Goal: Information Seeking & Learning: Learn about a topic

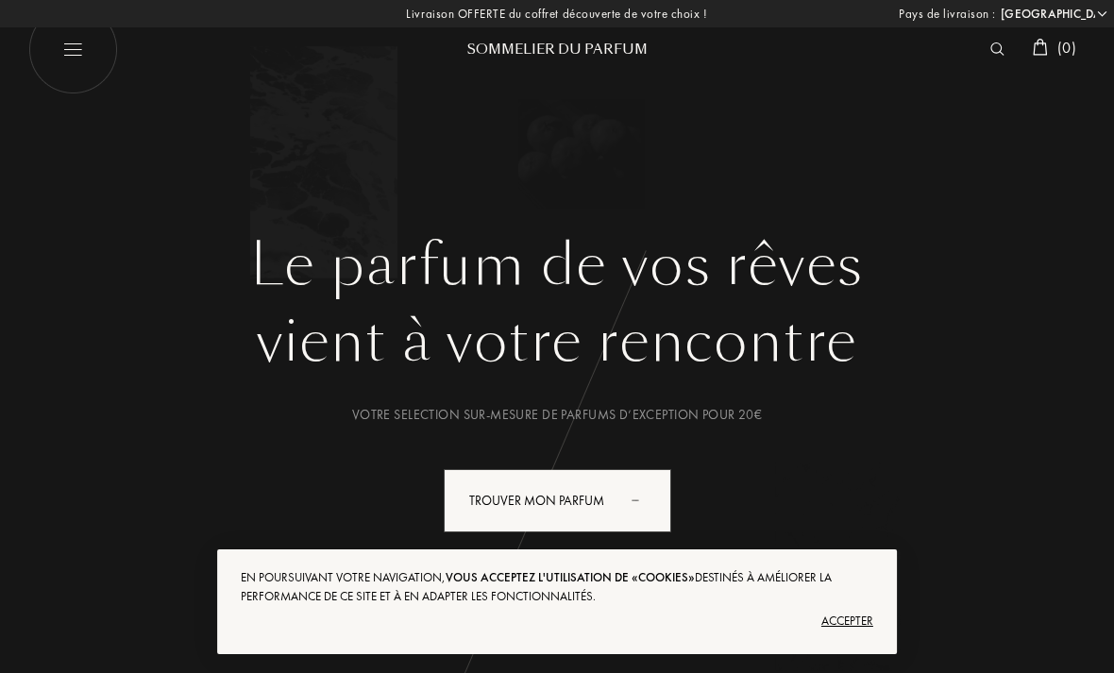
select select "FR"
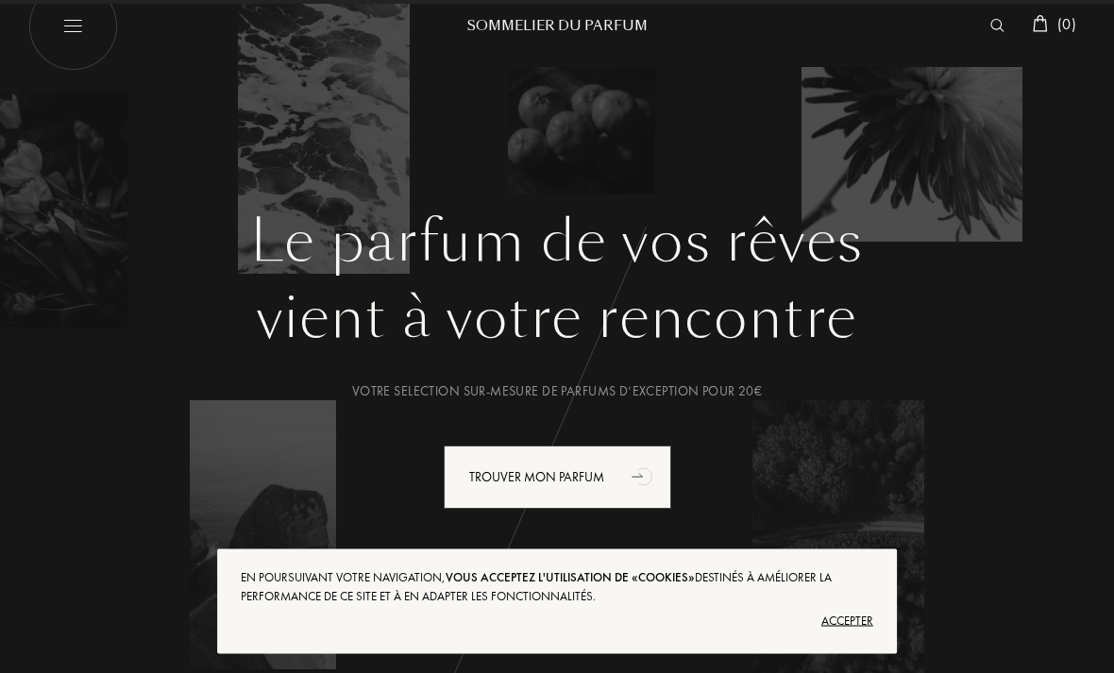
scroll to position [24, 0]
click at [840, 636] on div "Accepter" at bounding box center [557, 621] width 632 height 30
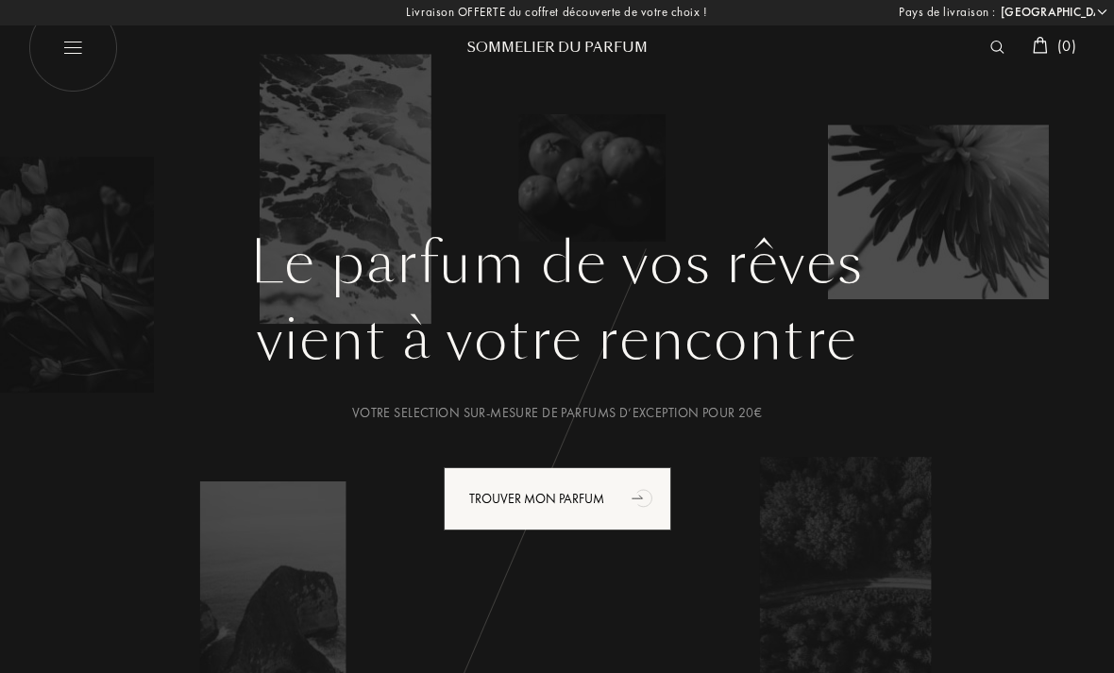
scroll to position [0, 0]
click at [79, 58] on img at bounding box center [73, 50] width 90 height 90
select select "FR"
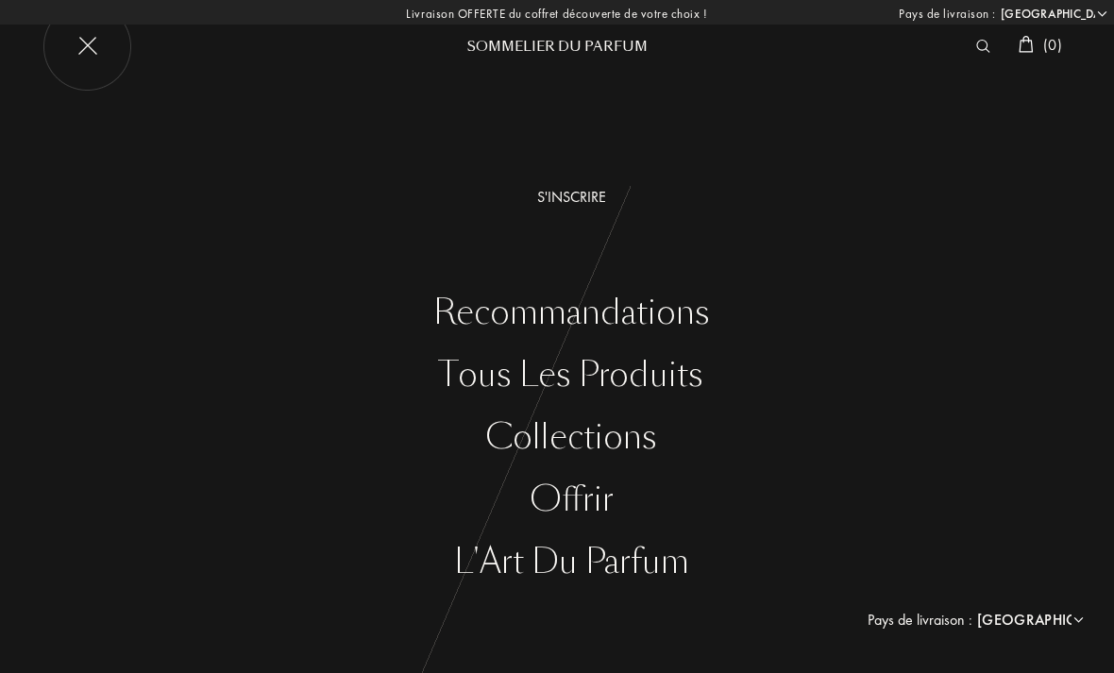
click at [556, 197] on div "S'inscrire" at bounding box center [571, 197] width 1086 height 23
click at [475, 325] on div "Recommandations" at bounding box center [571, 313] width 1086 height 39
click at [498, 381] on div "Tous les produits" at bounding box center [571, 375] width 1086 height 39
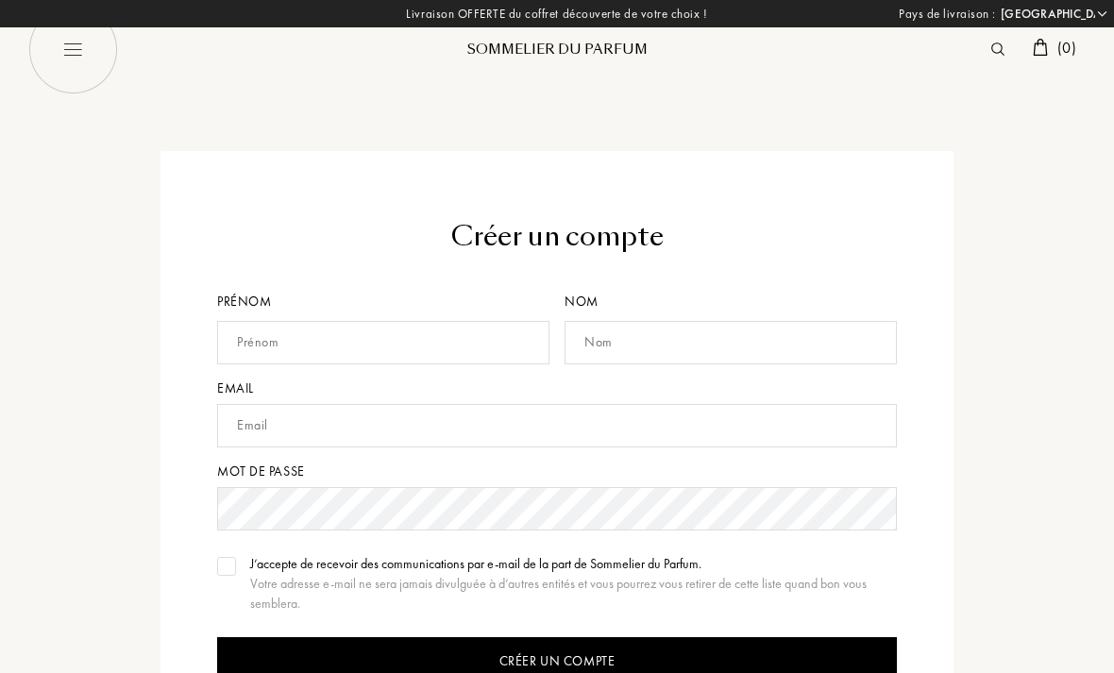
select select "FR"
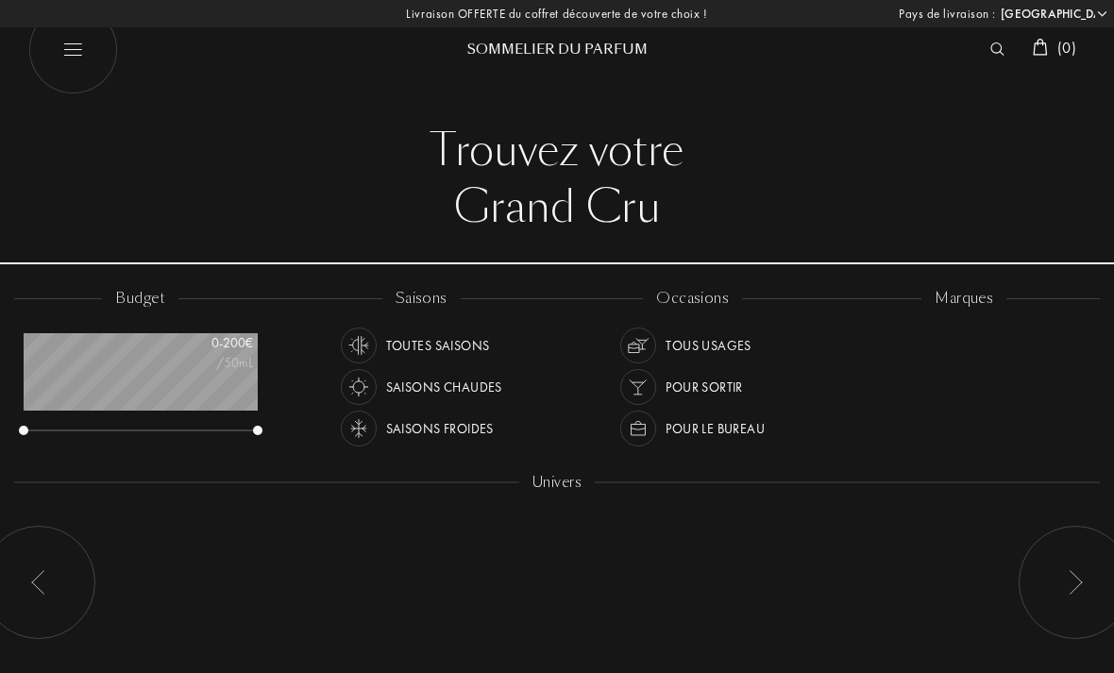
select select "FR"
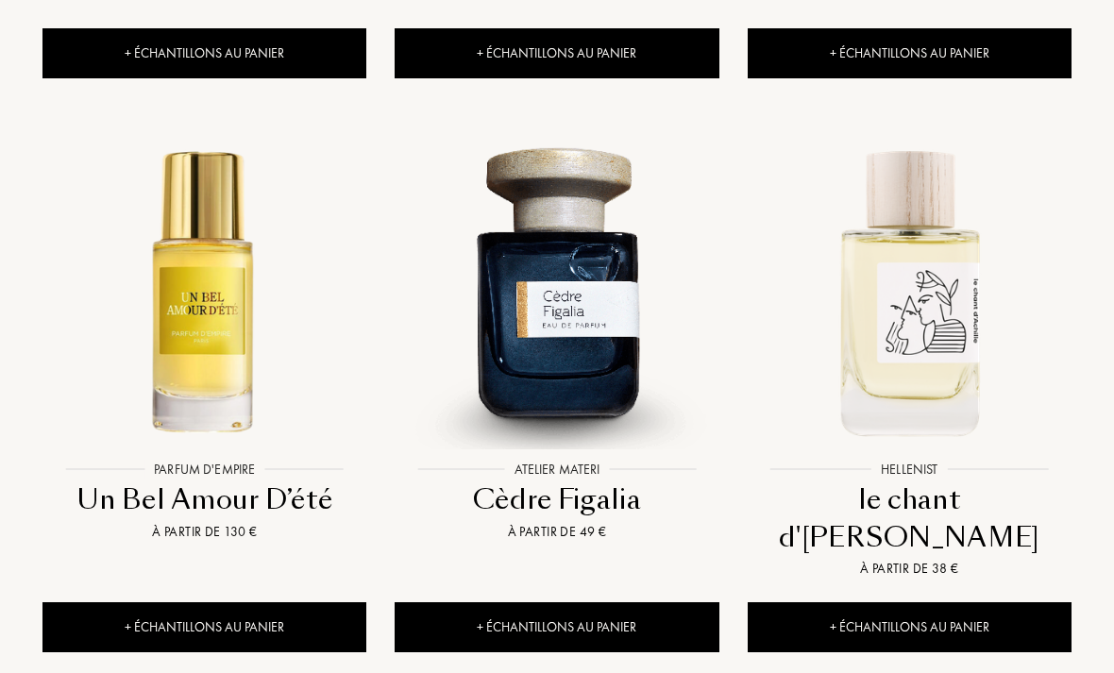
scroll to position [2369, 0]
click at [198, 261] on img at bounding box center [204, 290] width 317 height 317
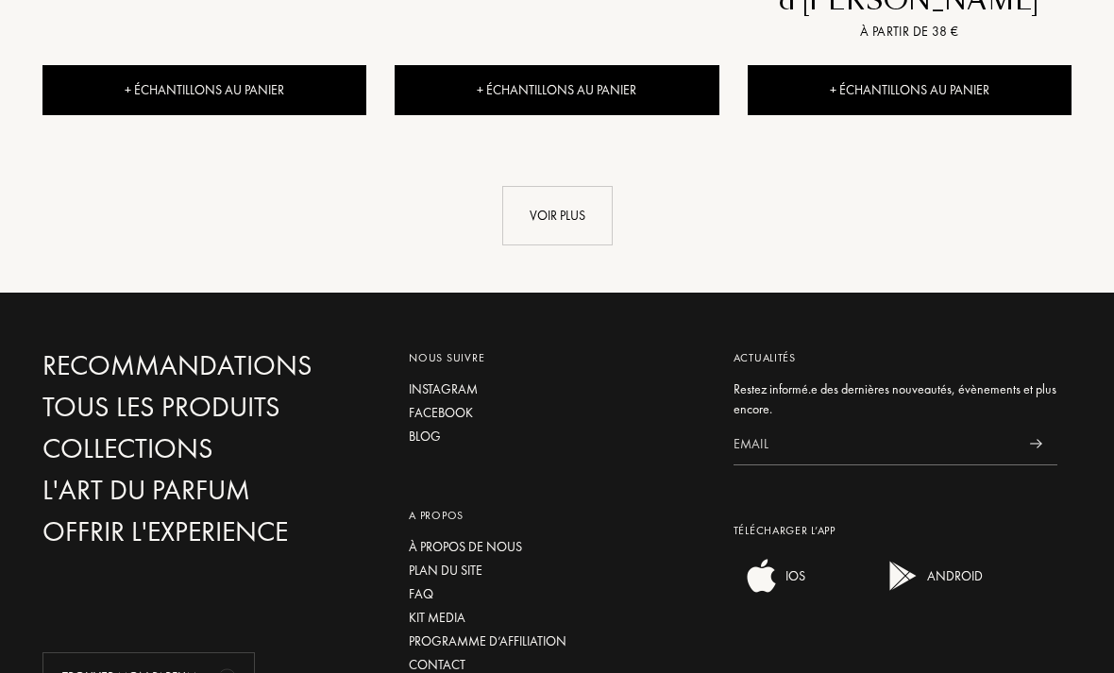
scroll to position [2931, 0]
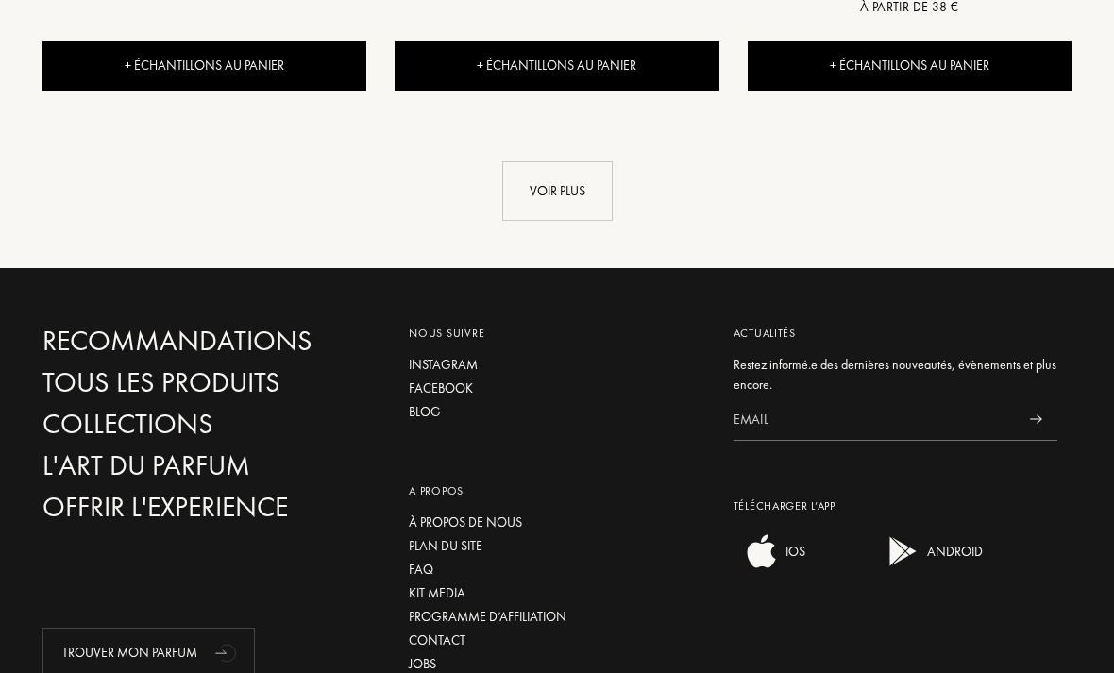
click at [441, 426] on div "A propos À propos de nous Plan du site FAQ Kit media Programme d’affiliation Co…" at bounding box center [557, 552] width 324 height 252
click at [447, 513] on div "À propos de nous" at bounding box center [556, 523] width 295 height 20
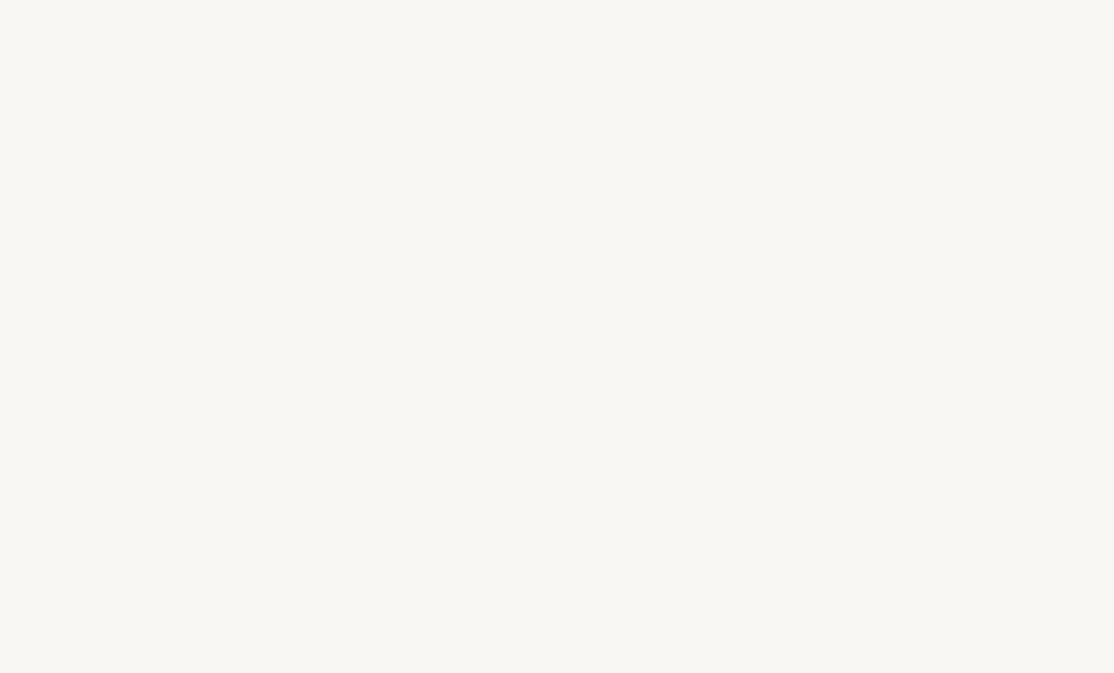
select select "FR"
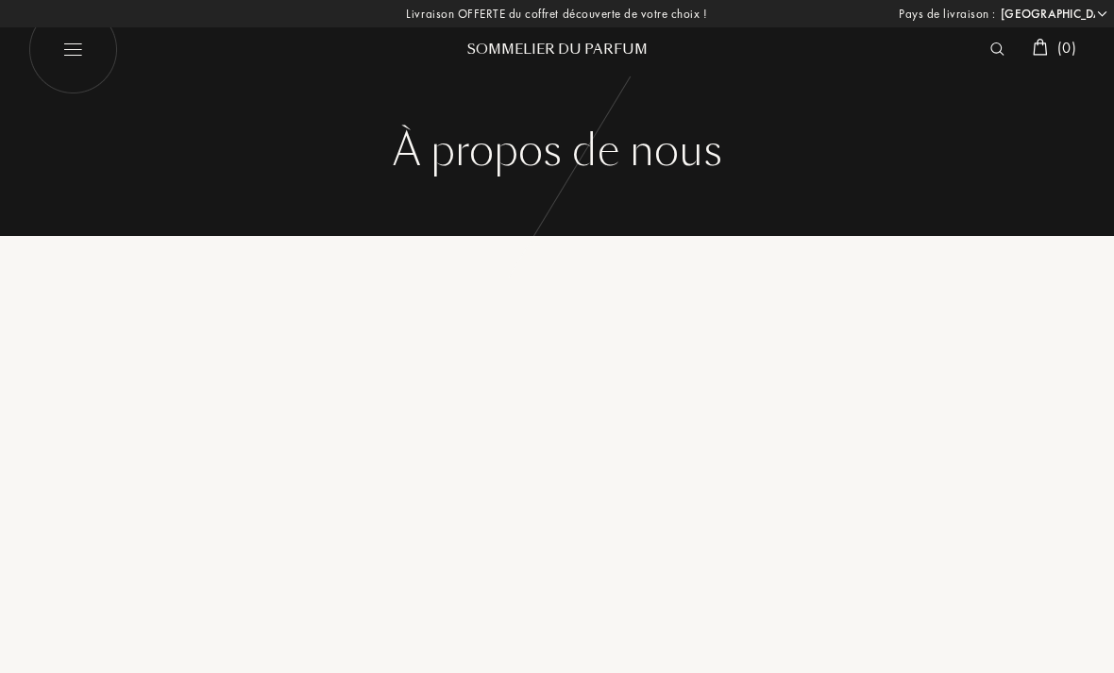
select select "FR"
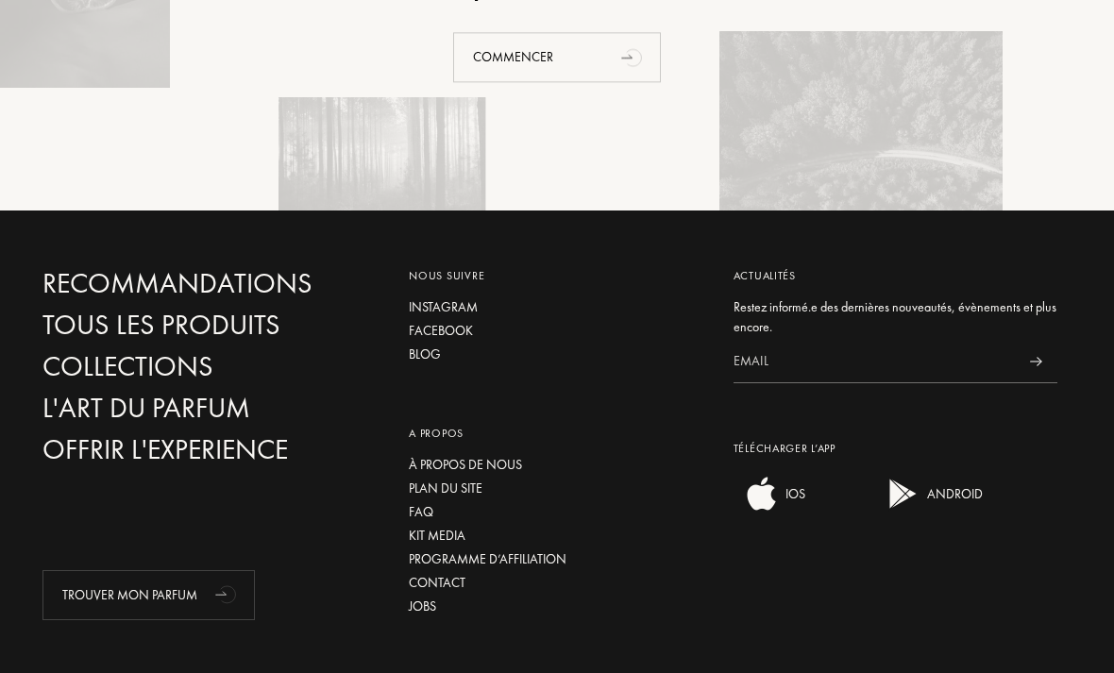
scroll to position [2856, 0]
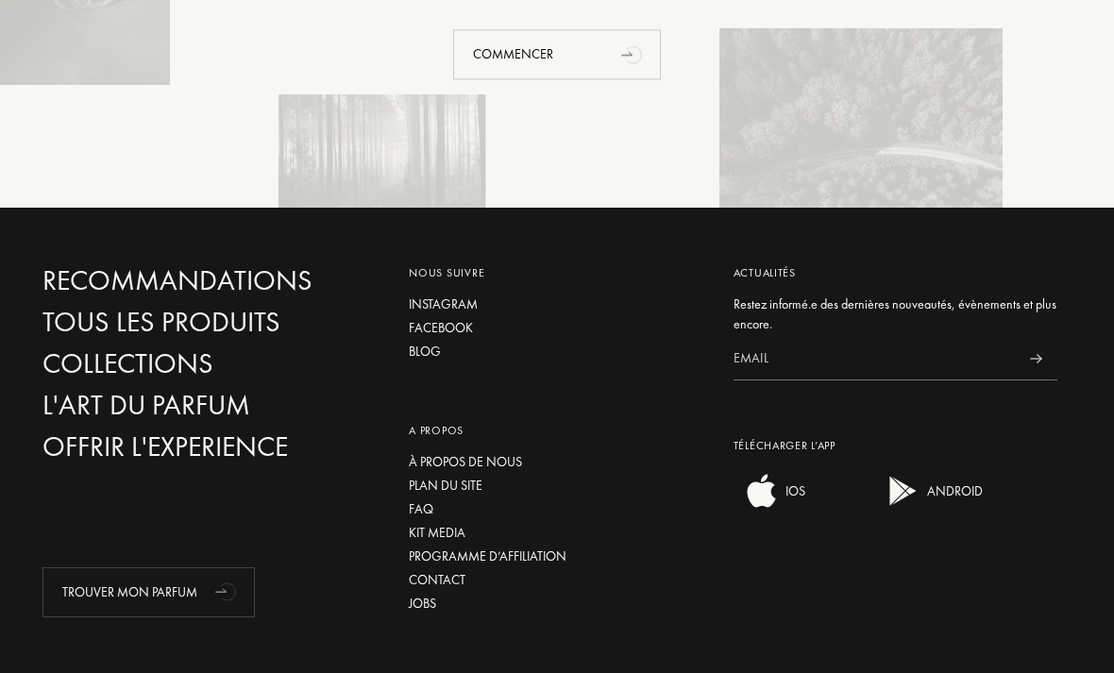
click at [450, 484] on div "Plan du site" at bounding box center [556, 486] width 295 height 20
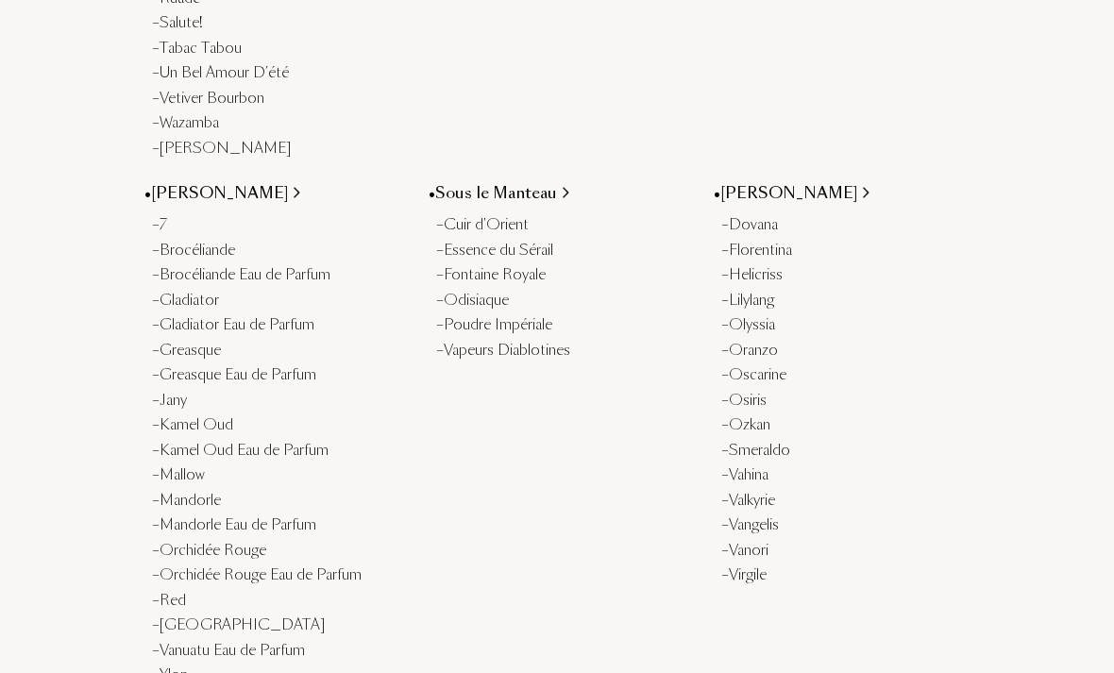
scroll to position [3245, 0]
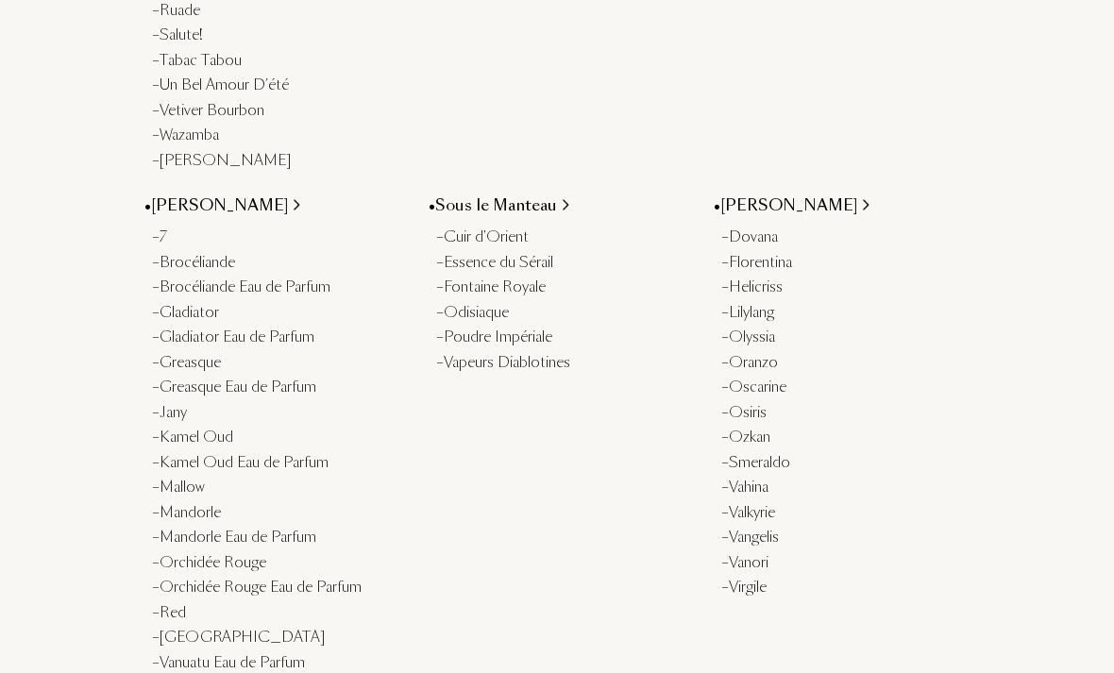
click at [756, 252] on div "– [PERSON_NAME]" at bounding box center [845, 263] width 248 height 22
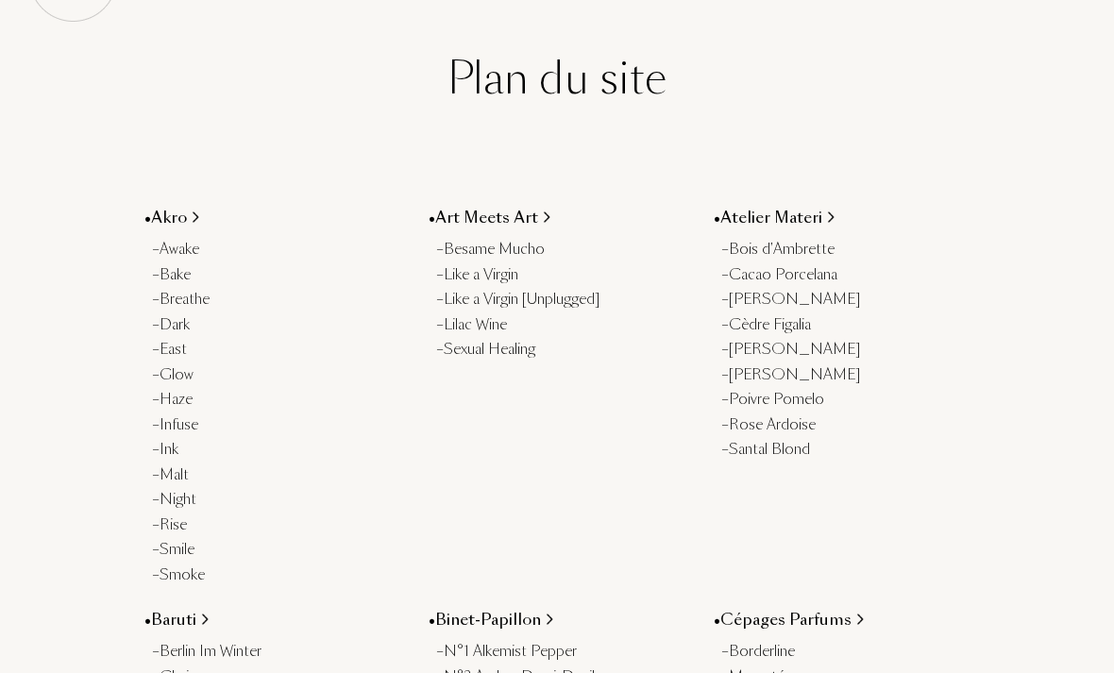
scroll to position [0, 0]
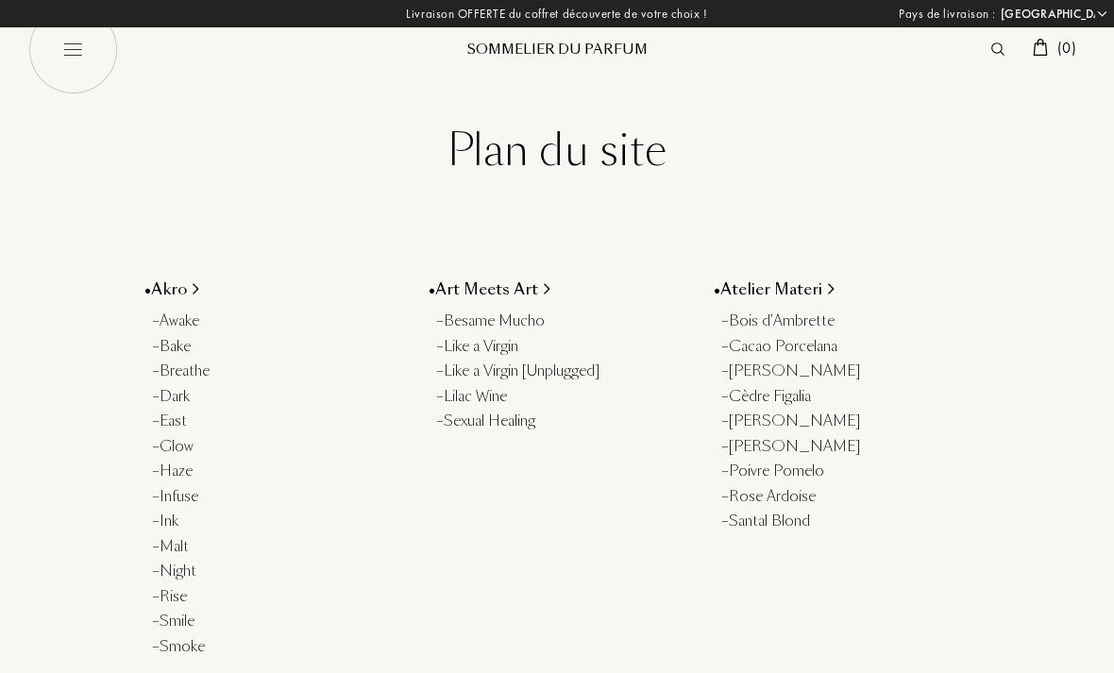
click at [1100, 18] on select "Afghanistan Afrique du Sud Albanie Algérie Allemagne Andorre Angola Anguilla An…" at bounding box center [1052, 14] width 113 height 19
select select "LU"
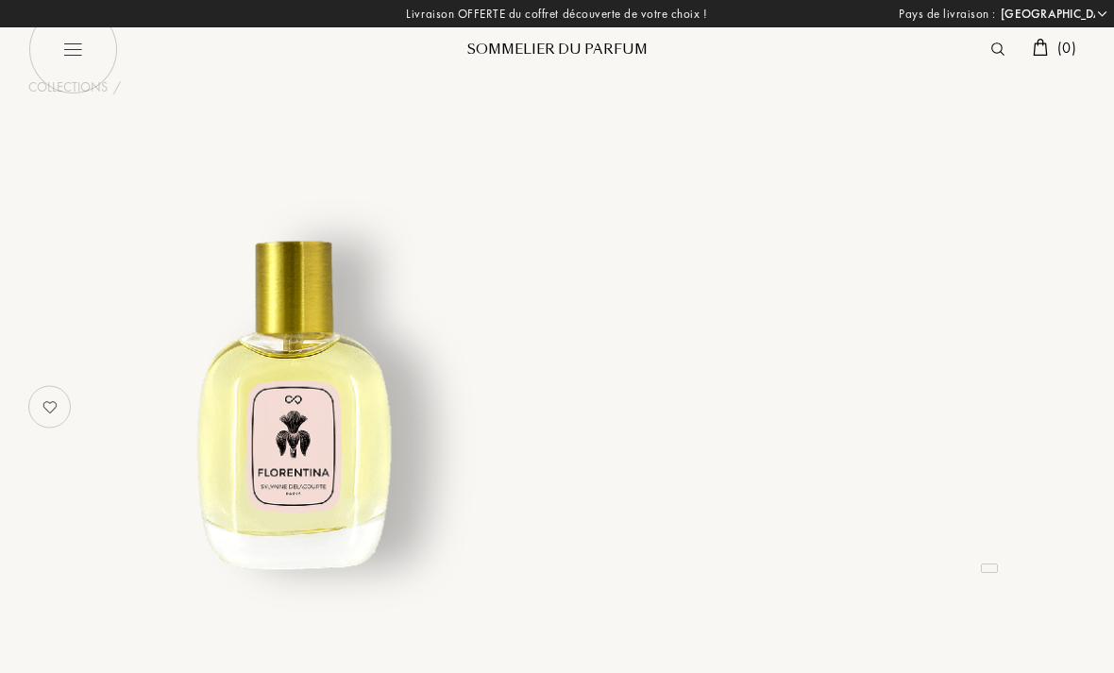
select select "FR"
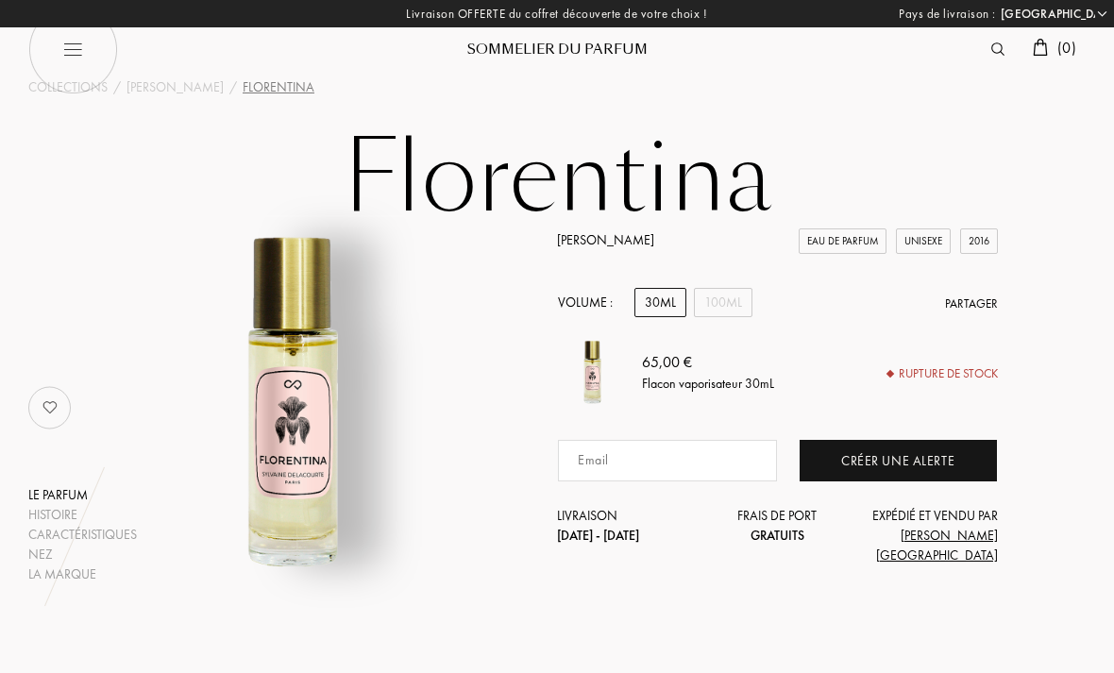
click at [460, 14] on div "Livraison OFFERTE du coffret découverte de votre choix ! Pays de livraison : Af…" at bounding box center [557, 13] width 1114 height 27
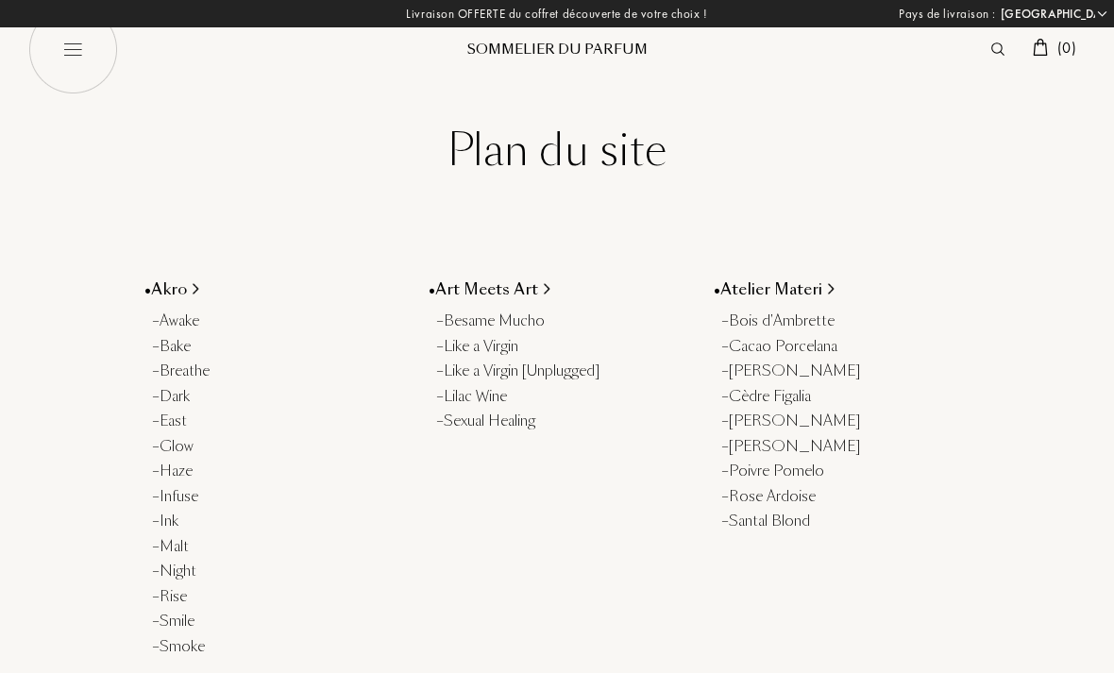
select select "LU"
click at [77, 58] on img at bounding box center [73, 50] width 90 height 90
select select "LU"
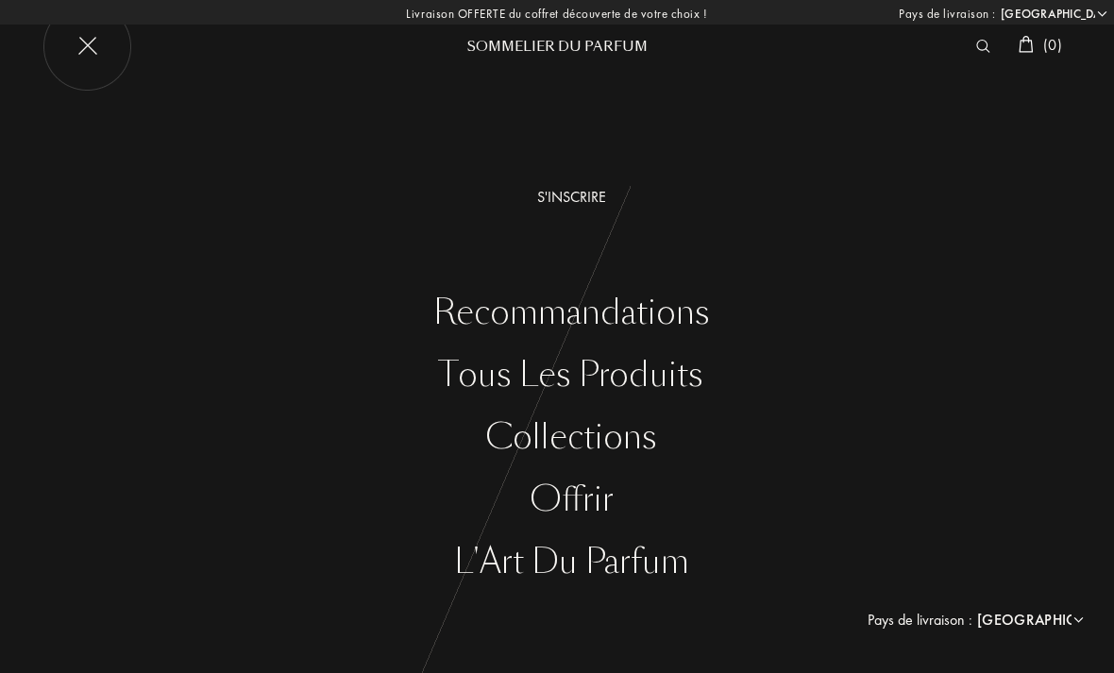
click at [81, 47] on img at bounding box center [87, 47] width 90 height 90
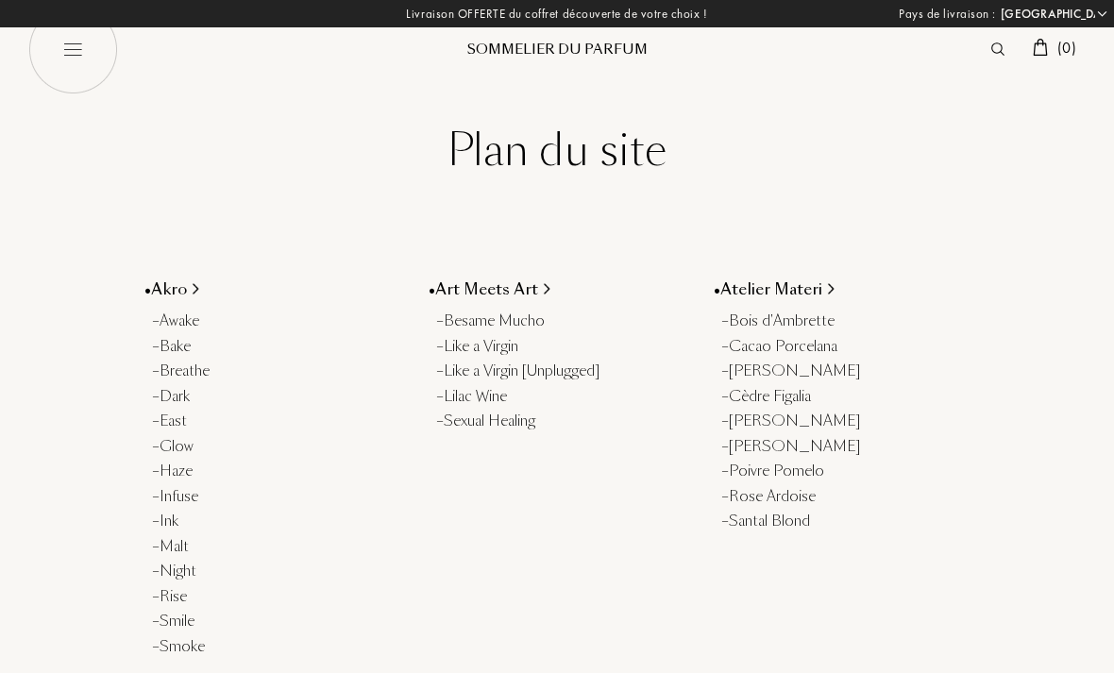
click at [75, 51] on img at bounding box center [73, 50] width 90 height 90
select select "LU"
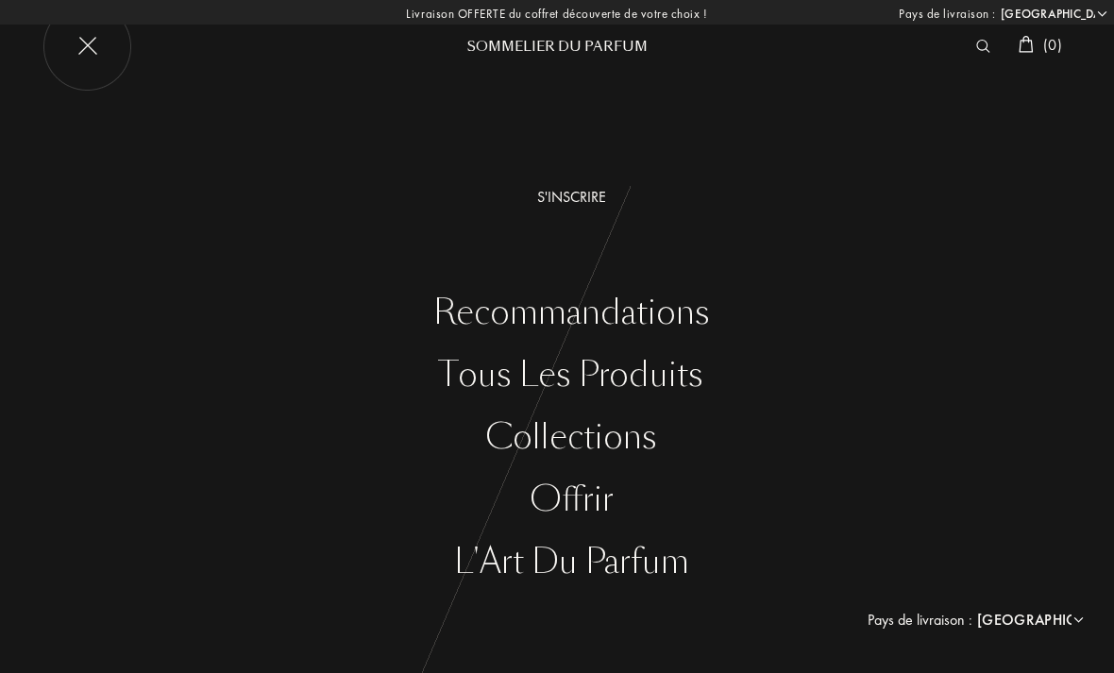
click at [977, 57] on div at bounding box center [988, 46] width 42 height 25
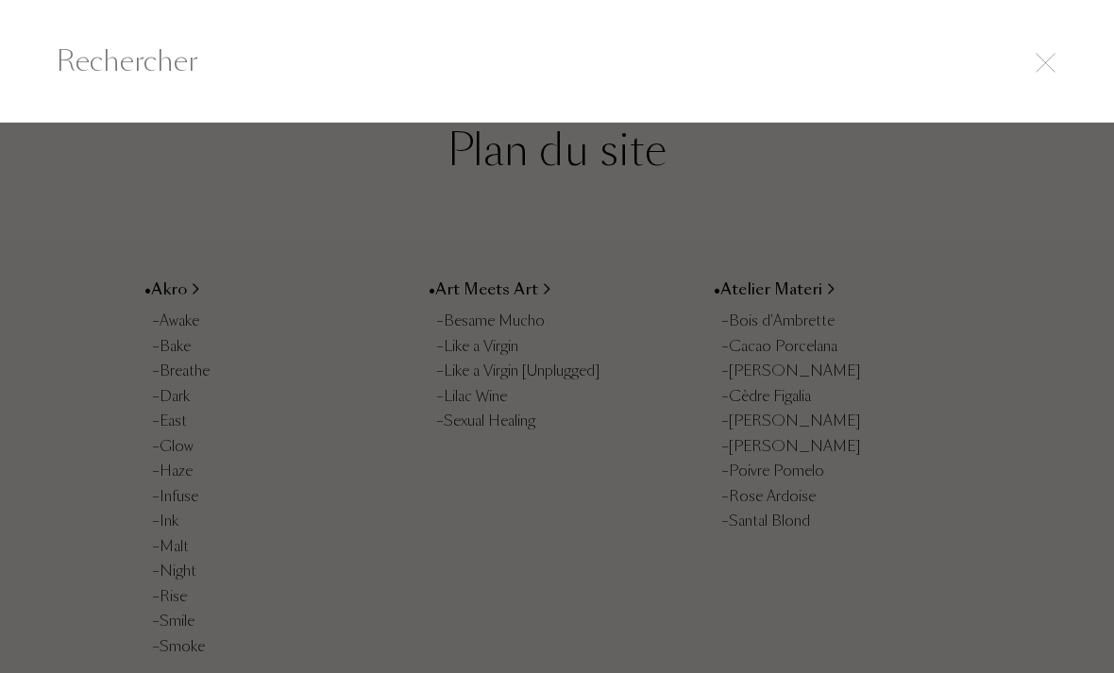
click at [107, 71] on input "text" at bounding box center [557, 61] width 1114 height 42
click at [125, 61] on input "text" at bounding box center [557, 61] width 1114 height 42
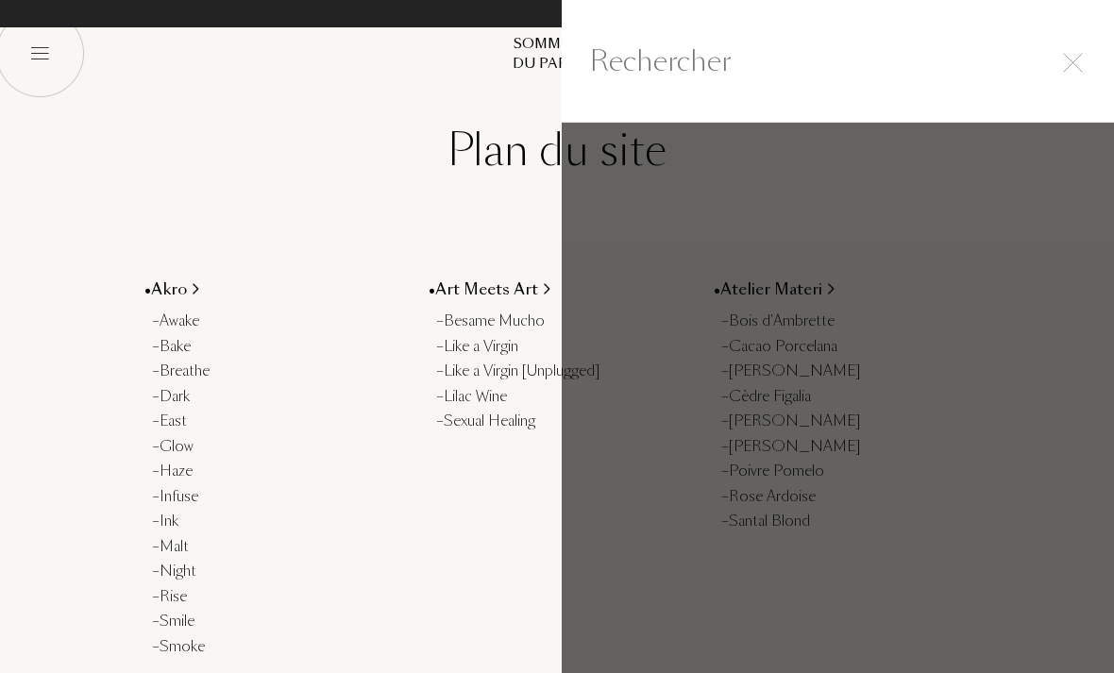
select select "LU"
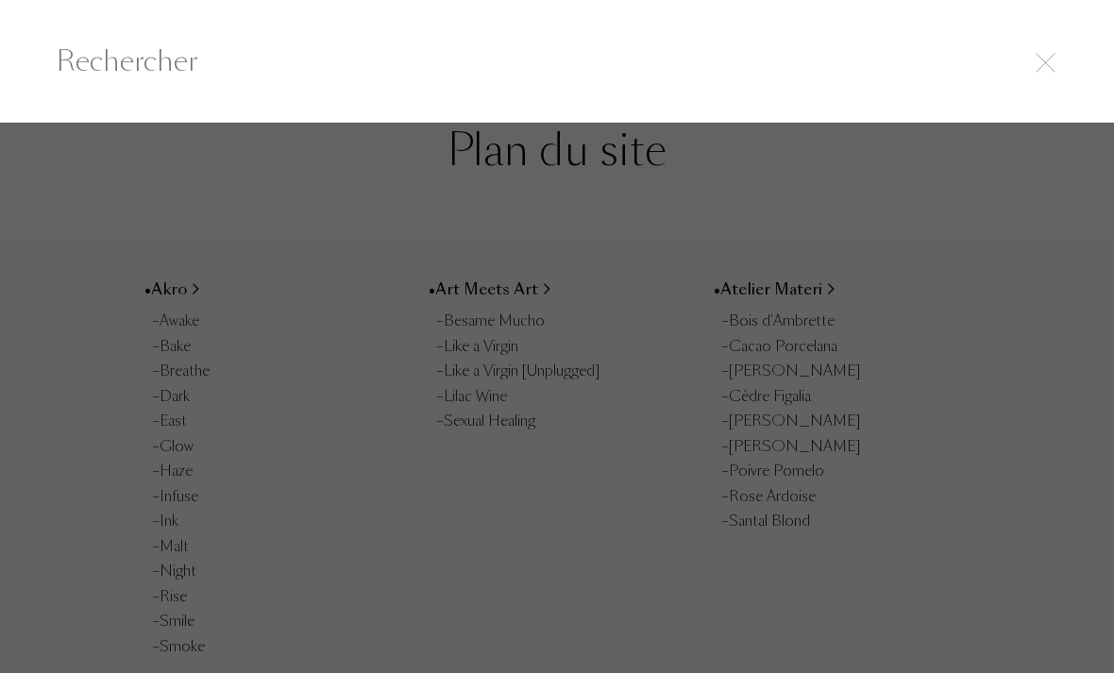
click at [228, 227] on div at bounding box center [557, 398] width 1114 height 551
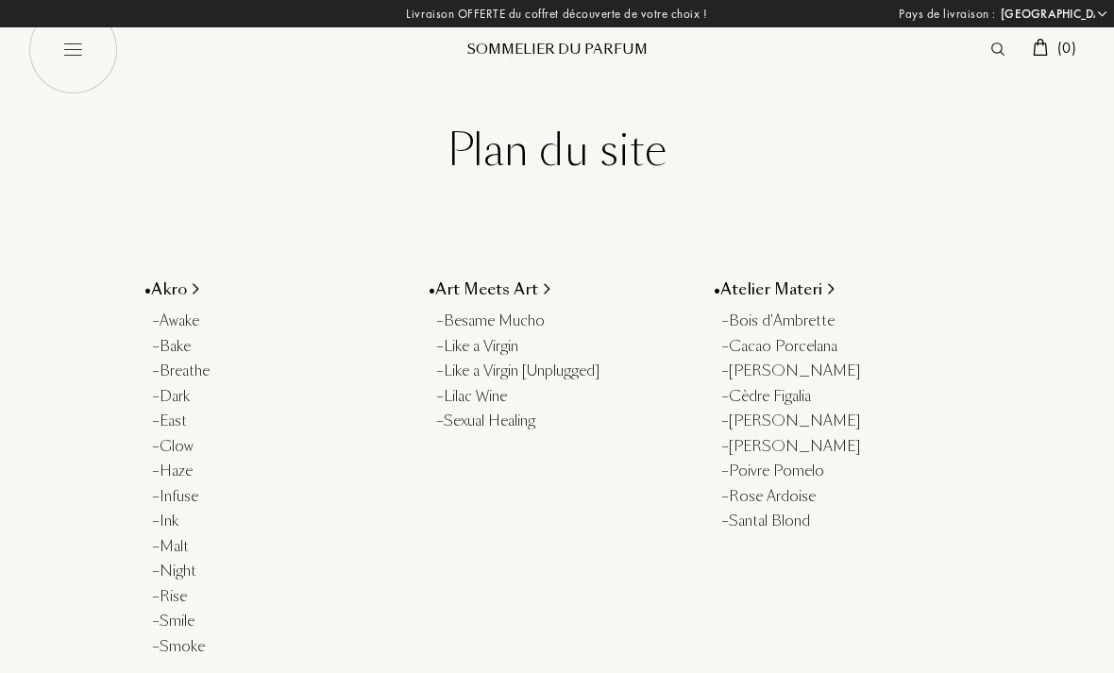
click at [470, 151] on h1 "Plan du site" at bounding box center [556, 175] width 1057 height 104
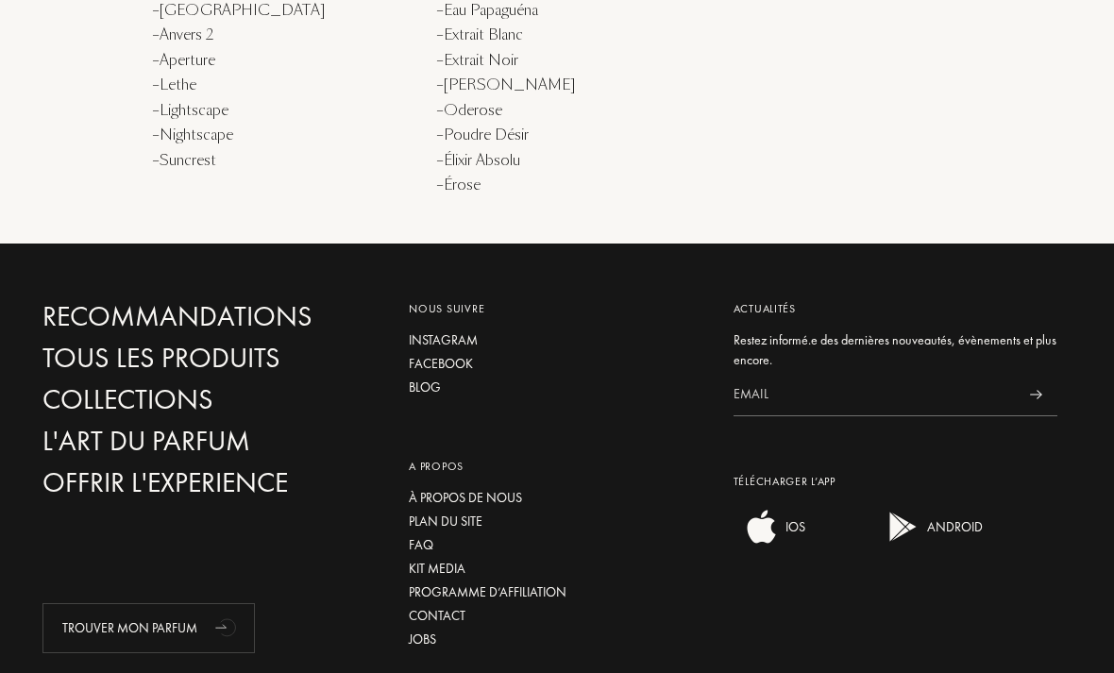
scroll to position [4053, 0]
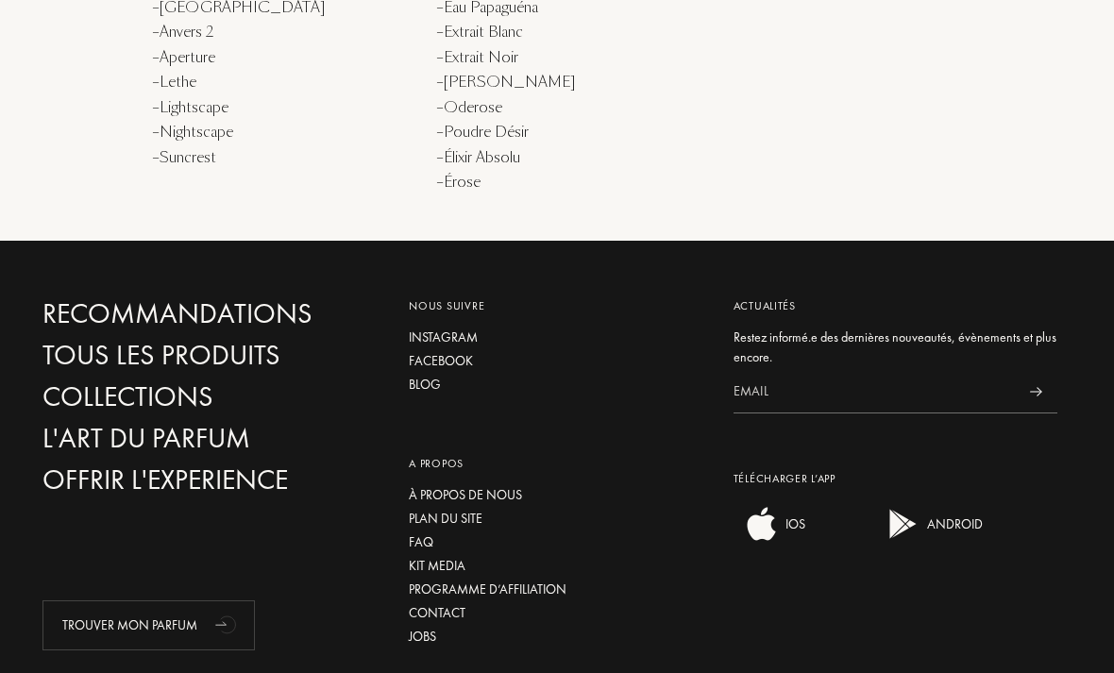
click at [421, 532] on div "FAQ" at bounding box center [556, 542] width 295 height 20
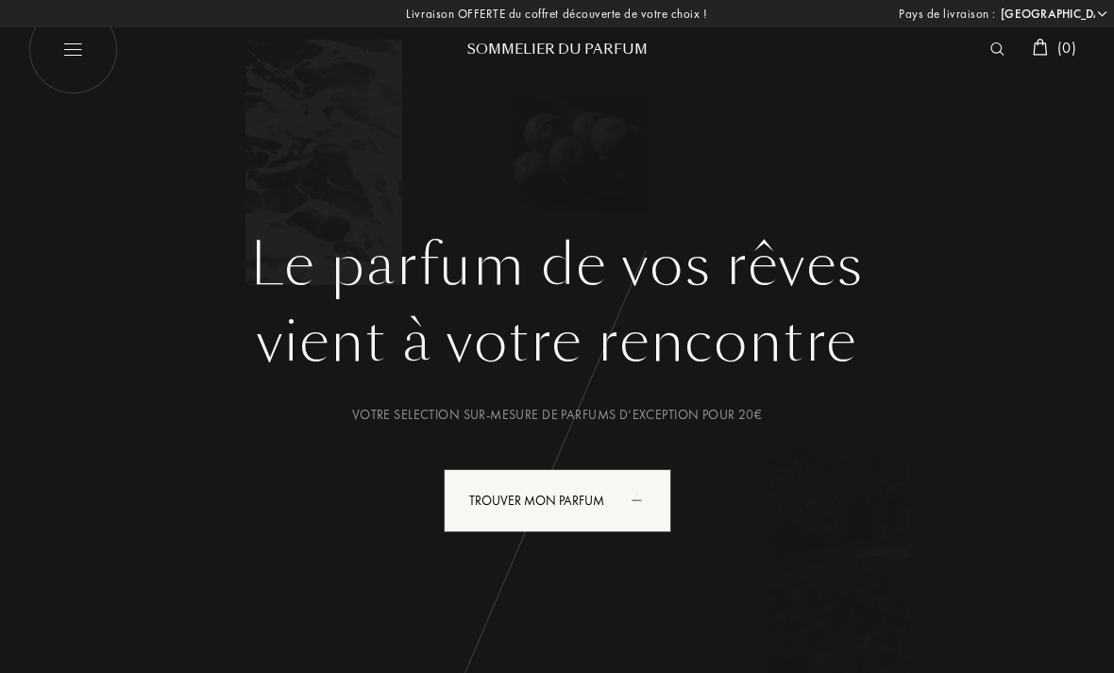
select select "LU"
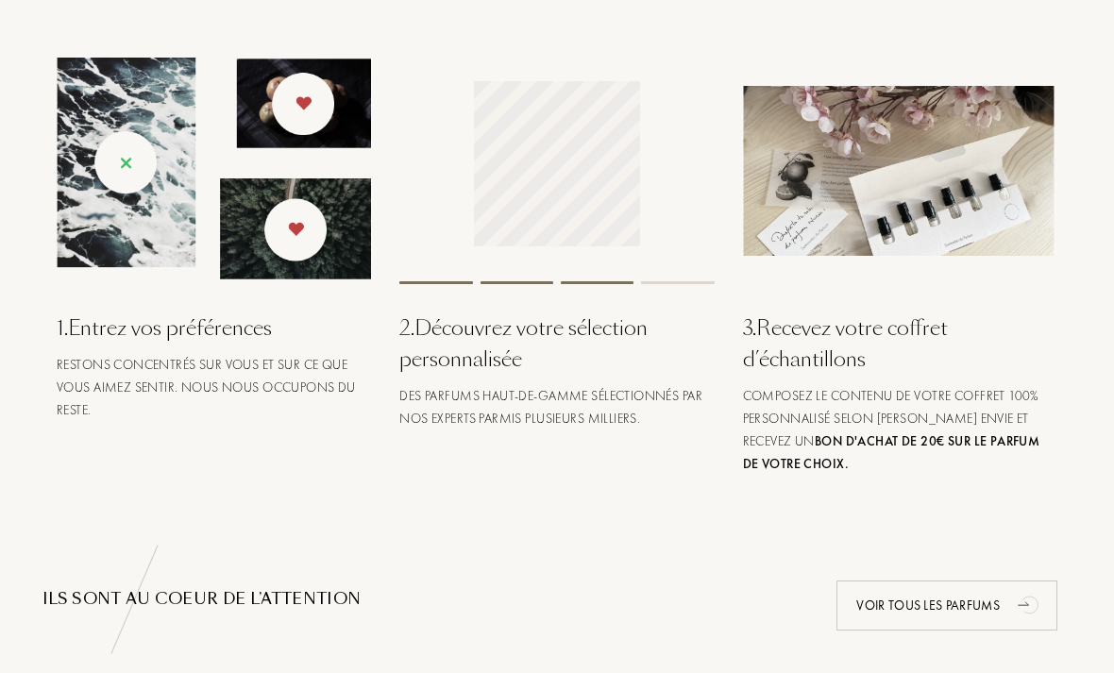
scroll to position [736, 0]
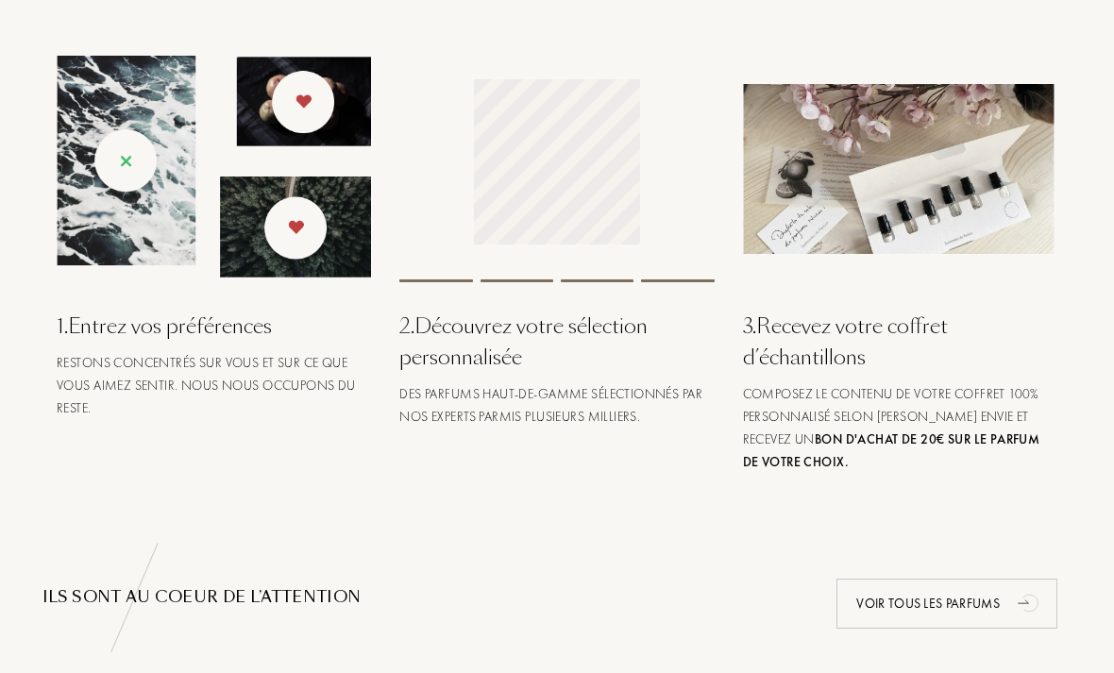
click at [129, 332] on div "1 . Entrez vos préférences" at bounding box center [214, 326] width 314 height 31
click at [129, 378] on div "Restons concentrés sur vous et sur ce que vous aimez sentir. Nous nous occupons…" at bounding box center [214, 385] width 314 height 68
click at [424, 352] on div "2 . Découvrez votre sélection personnalisée" at bounding box center [556, 342] width 314 height 62
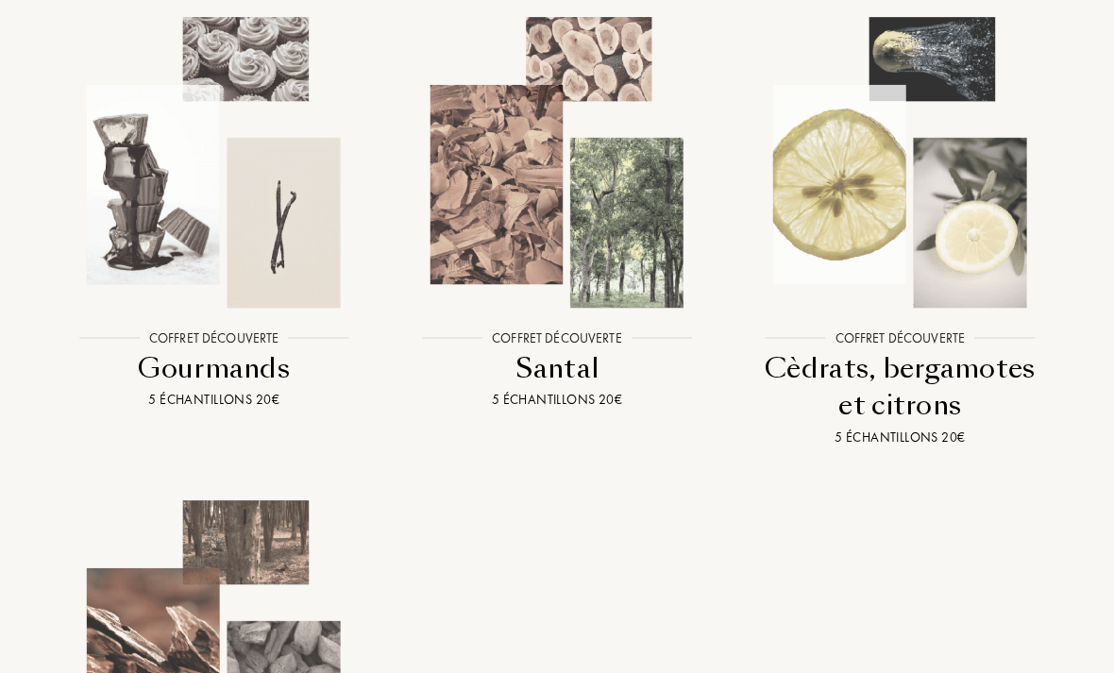
scroll to position [2105, 0]
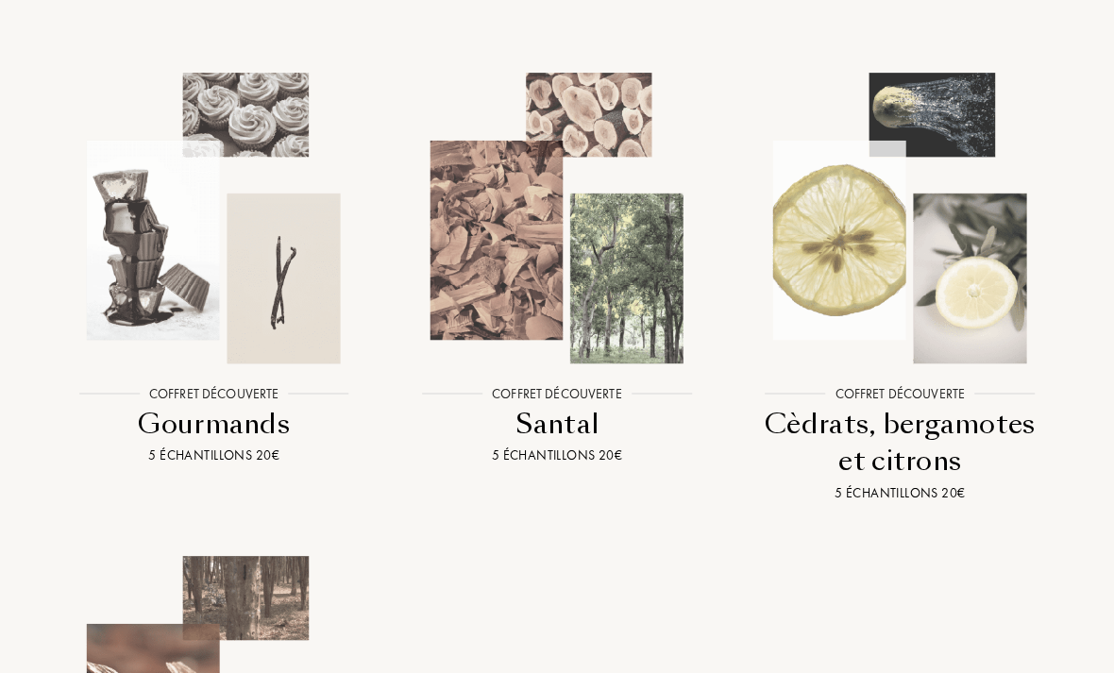
click at [152, 286] on img at bounding box center [213, 218] width 309 height 309
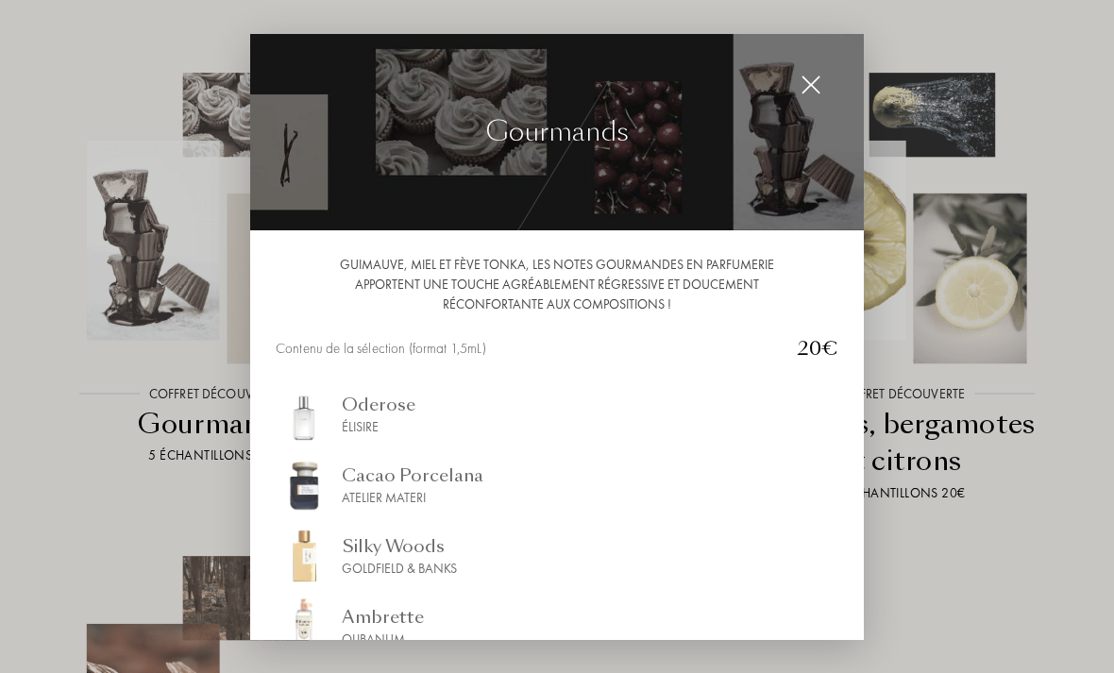
scroll to position [0, 0]
click at [75, 106] on div at bounding box center [557, 336] width 1114 height 673
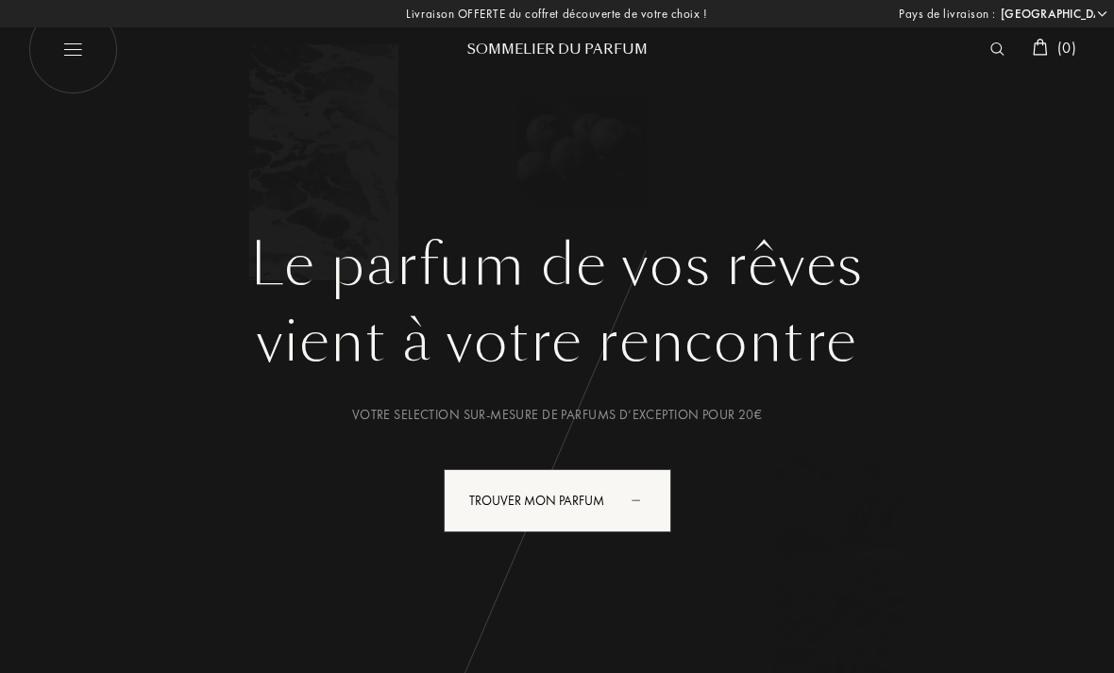
select select "LU"
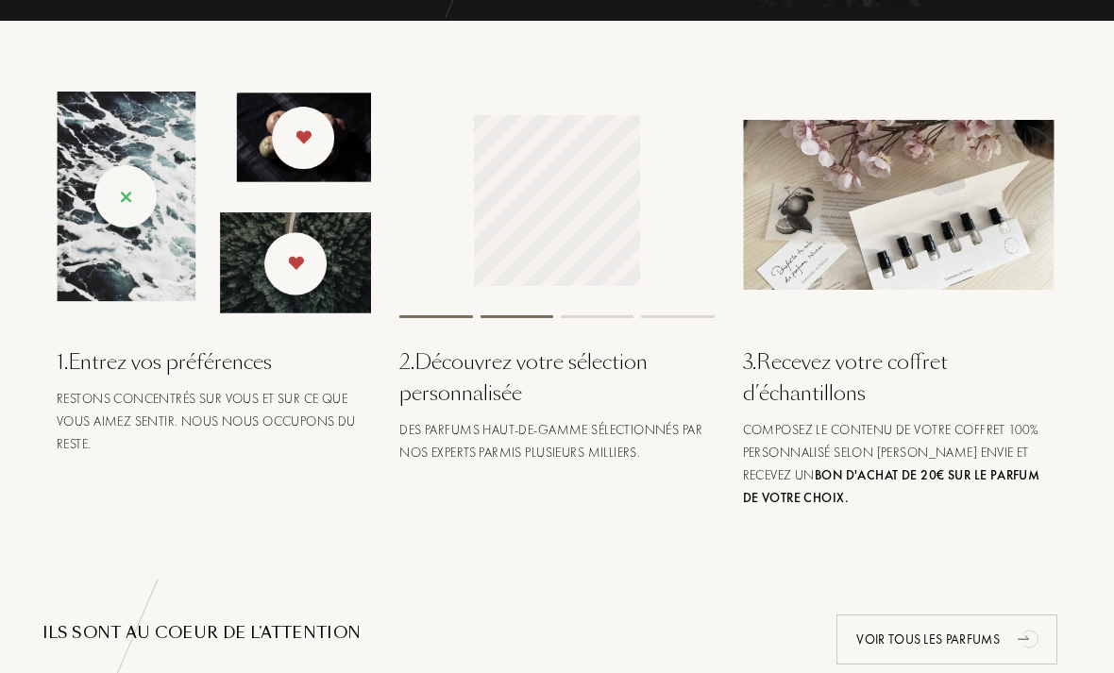
scroll to position [705, 0]
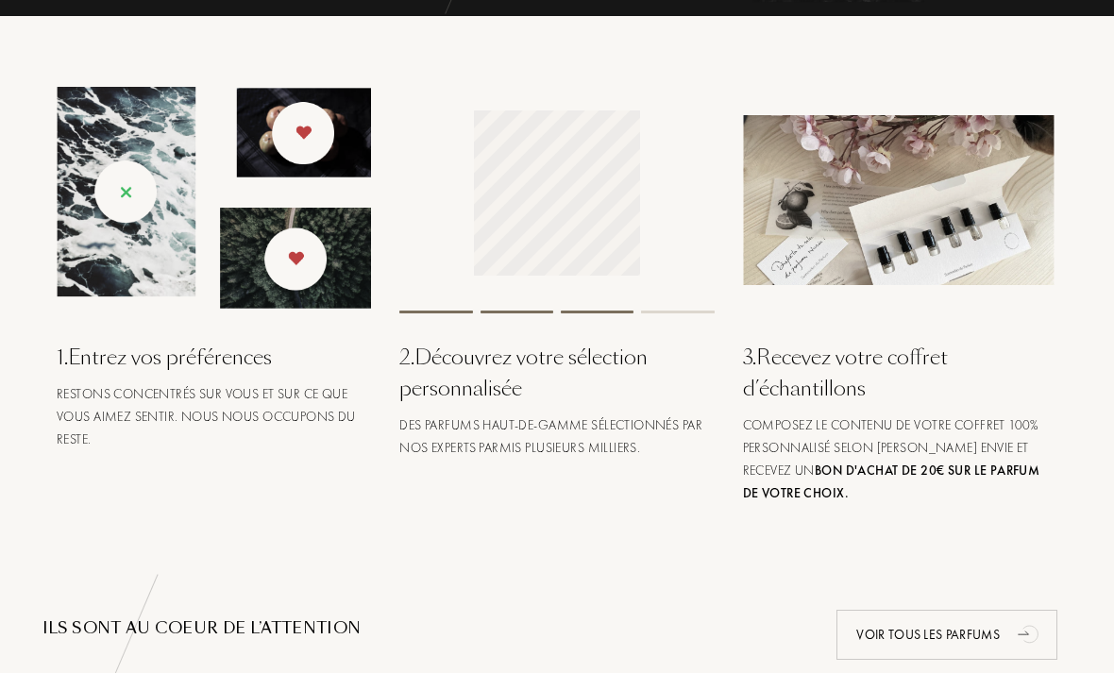
click at [879, 643] on div "Voir tous les parfums" at bounding box center [946, 635] width 221 height 50
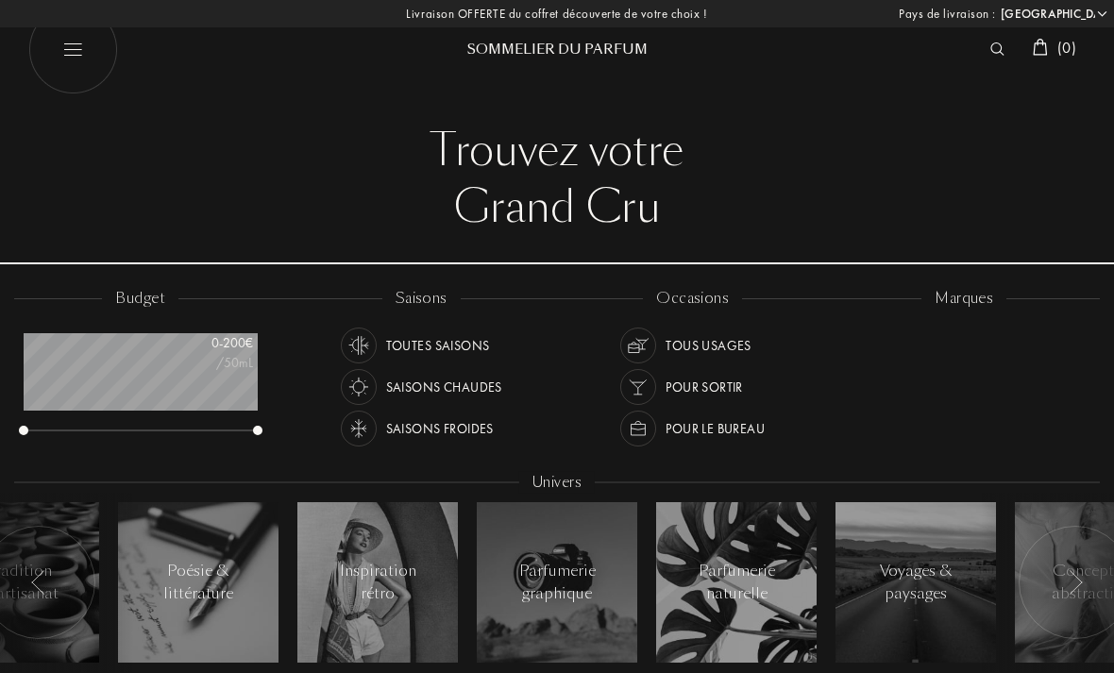
select select "LU"
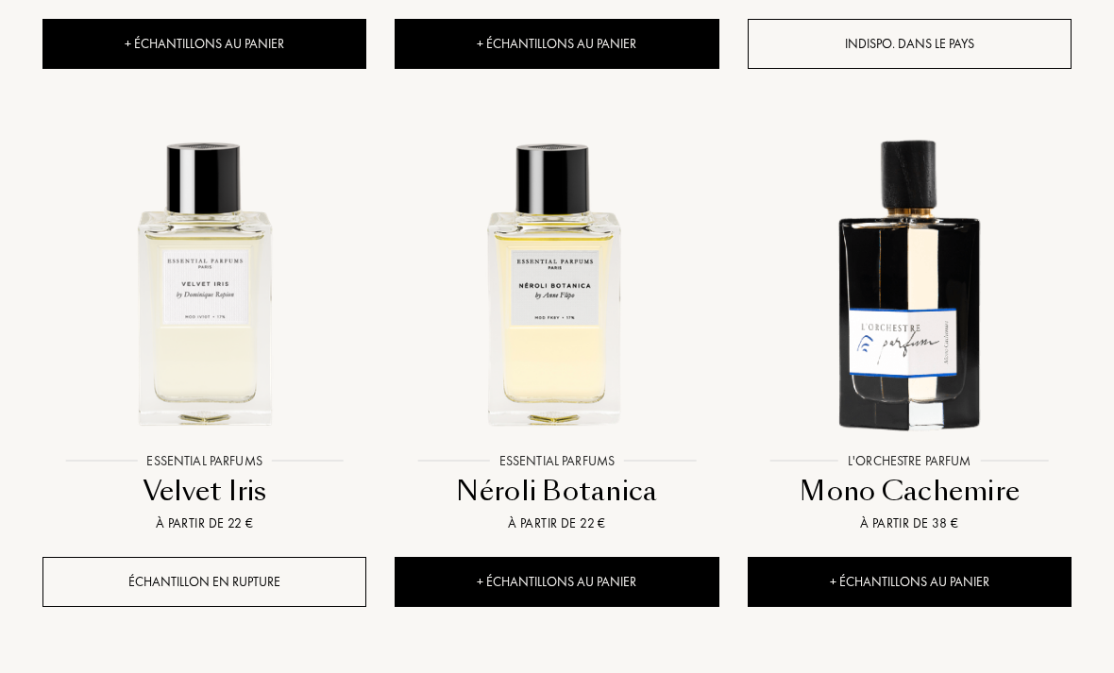
scroll to position [1305, 0]
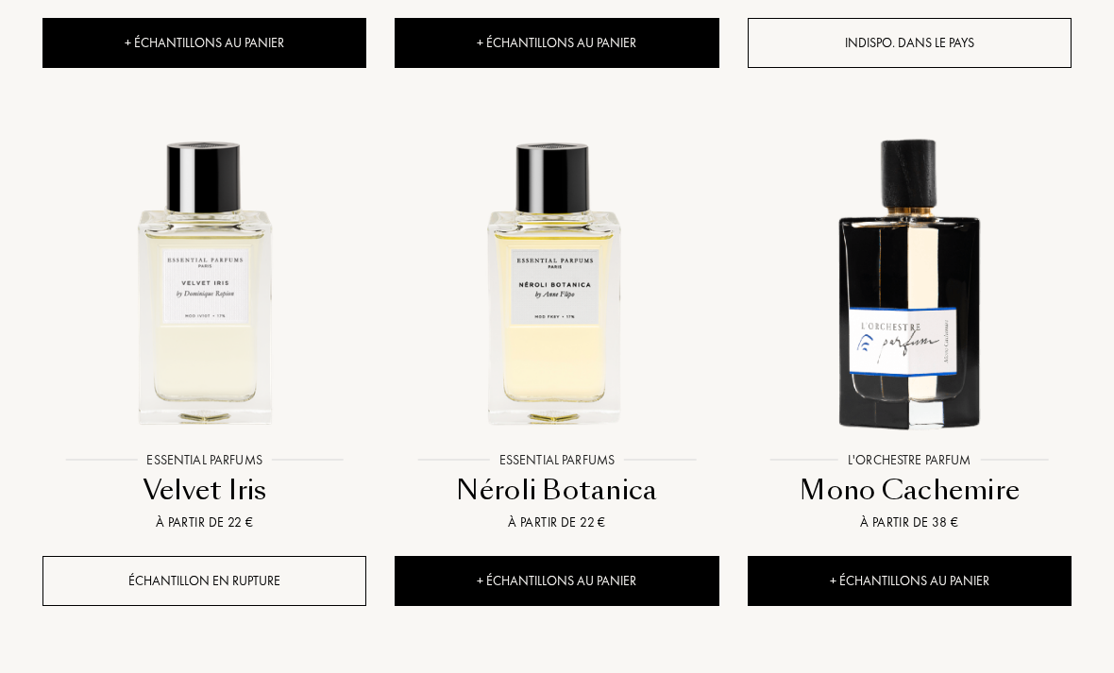
click at [533, 285] on img at bounding box center [556, 280] width 317 height 317
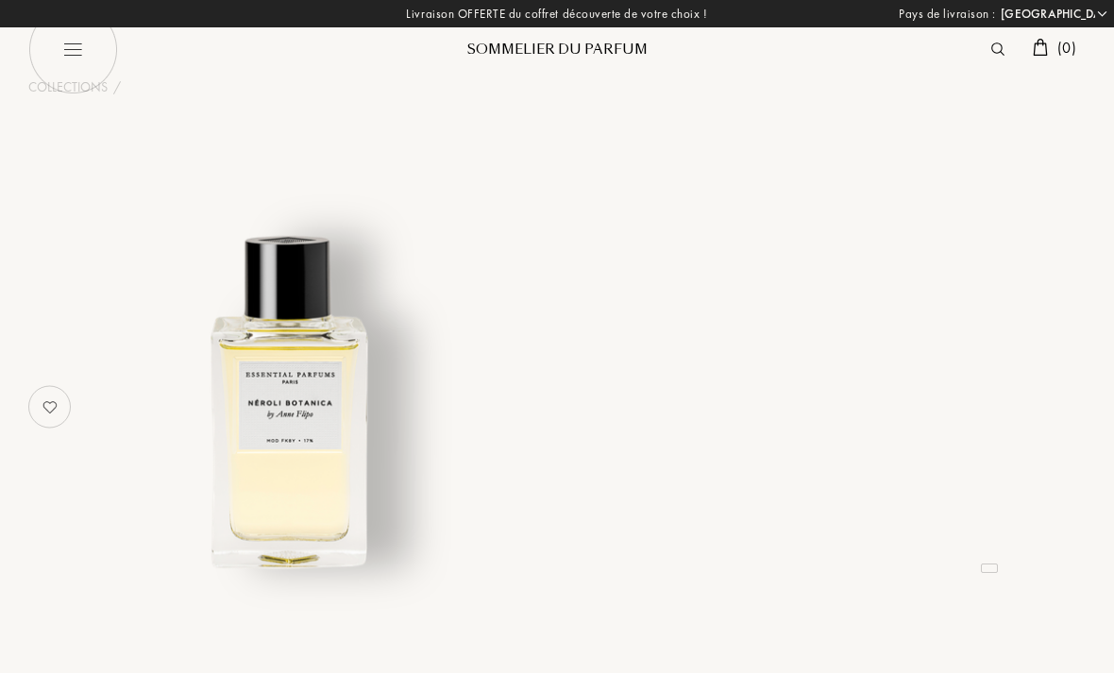
select select "LU"
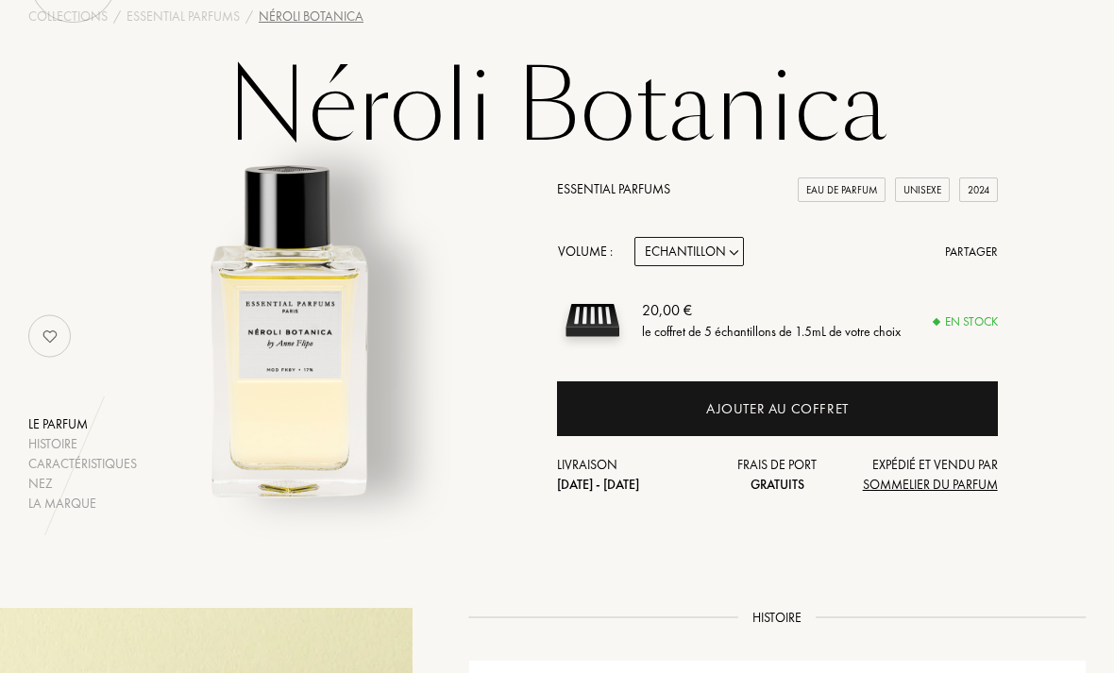
scroll to position [71, 0]
click at [732, 258] on select "Echantillon 10mL 100mL 150mL" at bounding box center [689, 251] width 110 height 29
select select "1"
click at [731, 259] on select "Echantillon 10mL 100mL 150mL" at bounding box center [689, 251] width 110 height 29
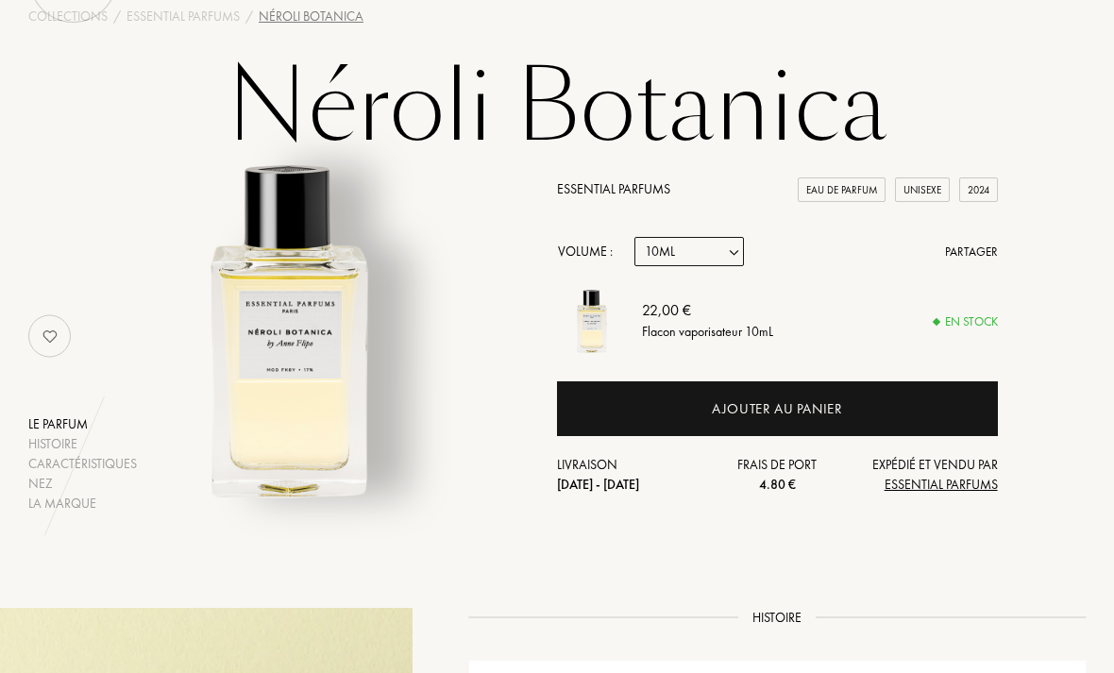
select select "0"
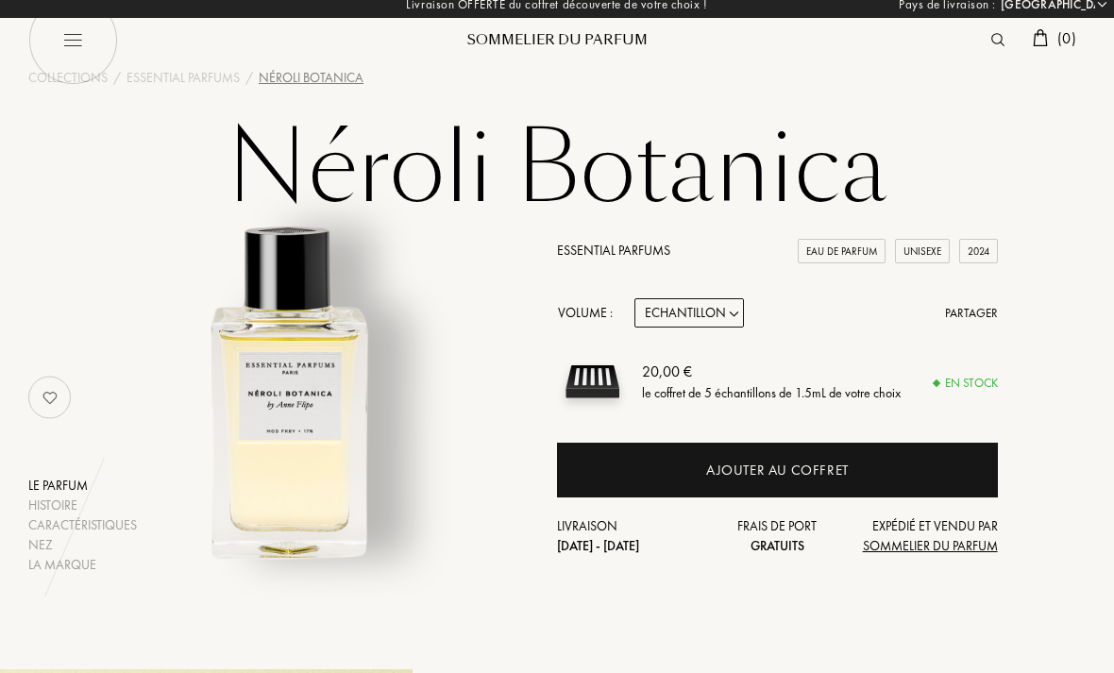
scroll to position [0, 0]
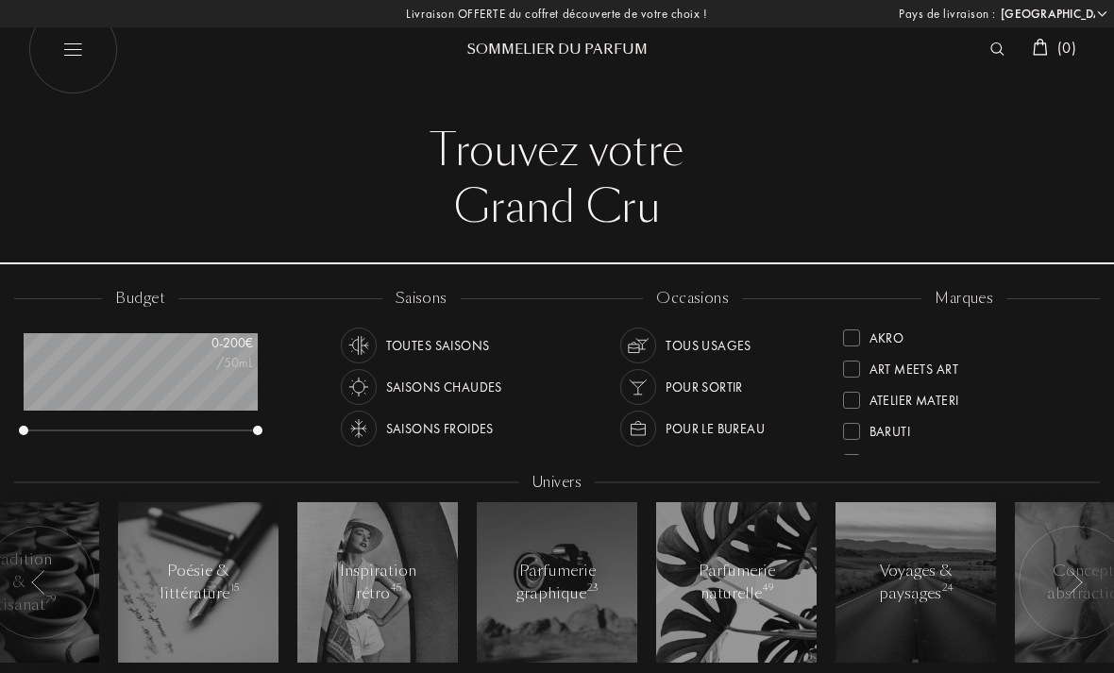
select select "LU"
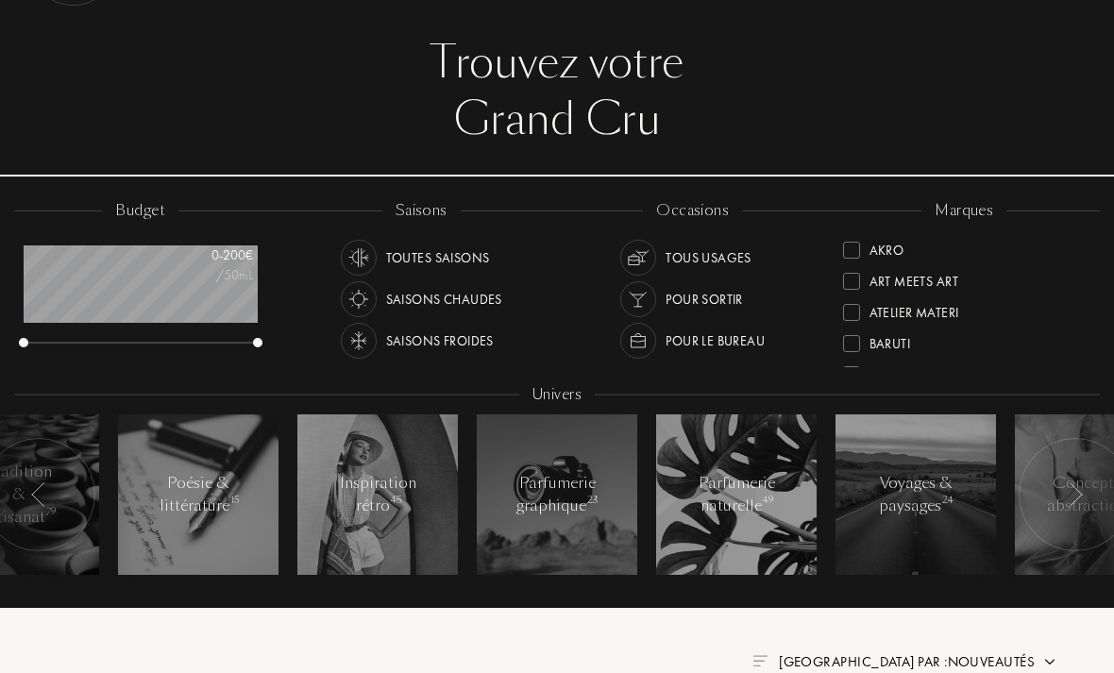
scroll to position [118, 0]
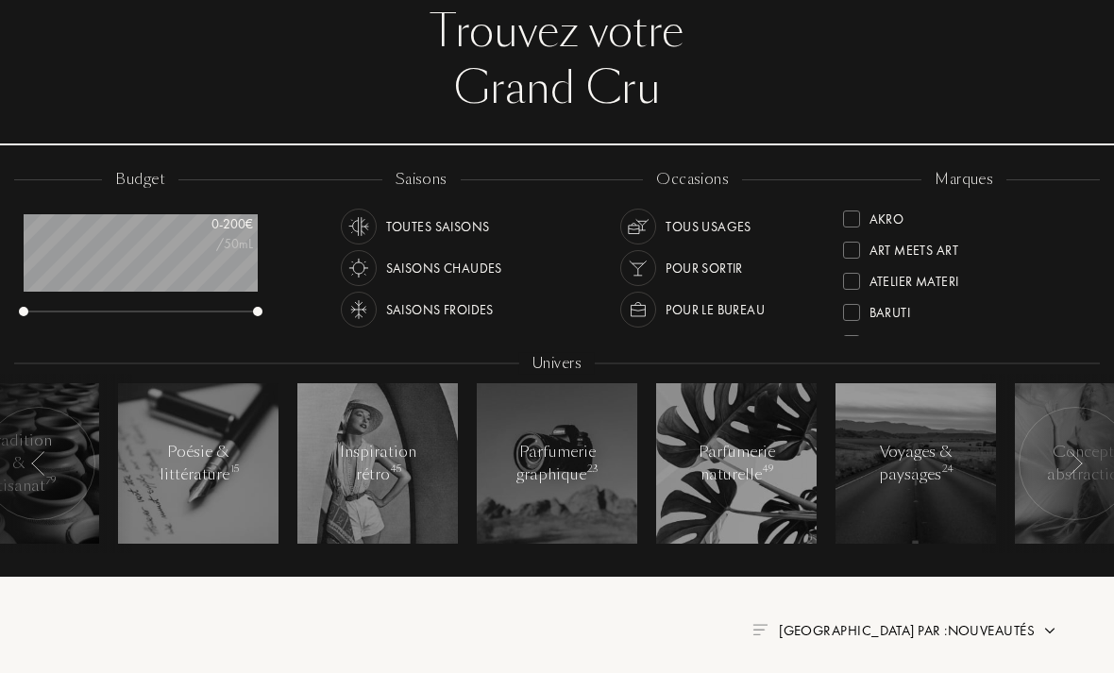
click at [879, 219] on div "Akro" at bounding box center [886, 216] width 35 height 25
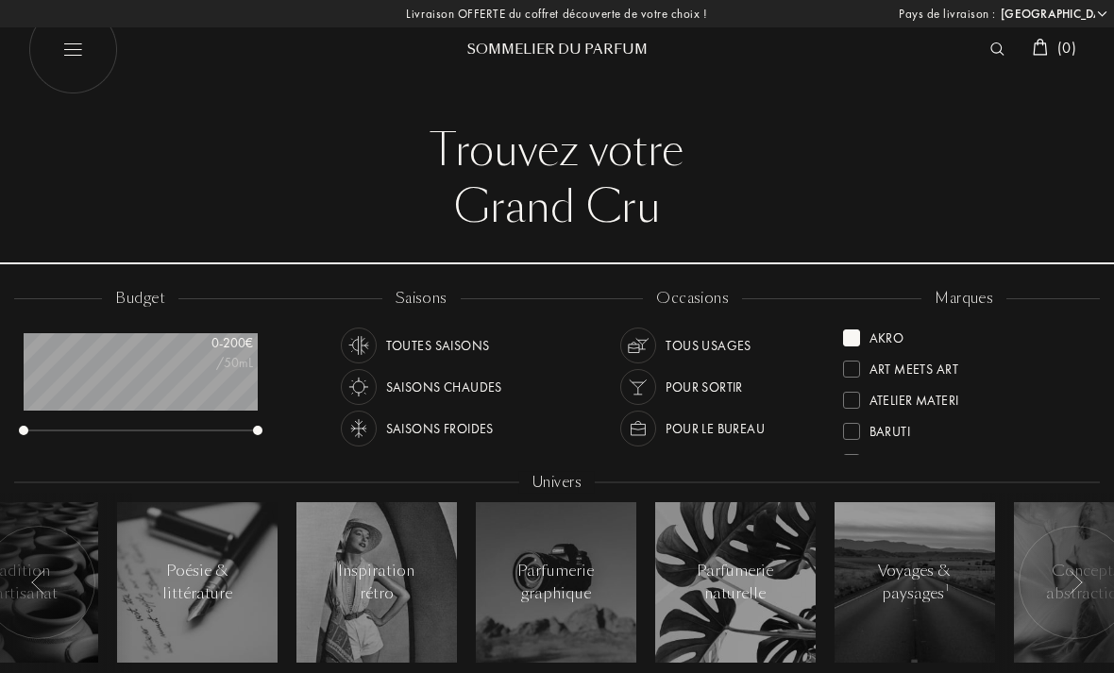
select select "LU"
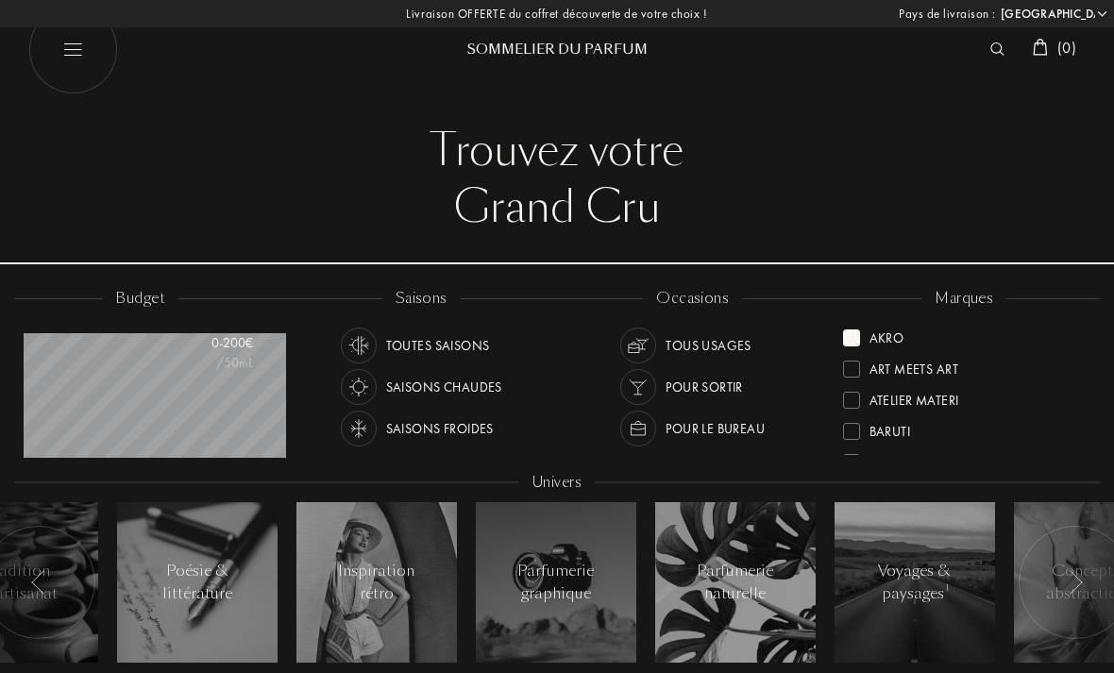
scroll to position [94, 233]
